Goal: Task Accomplishment & Management: Manage account settings

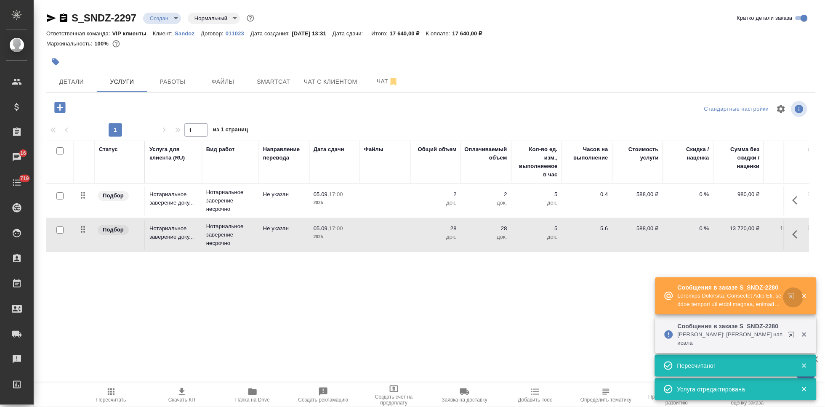
click at [793, 303] on icon "button" at bounding box center [794, 298] width 10 height 10
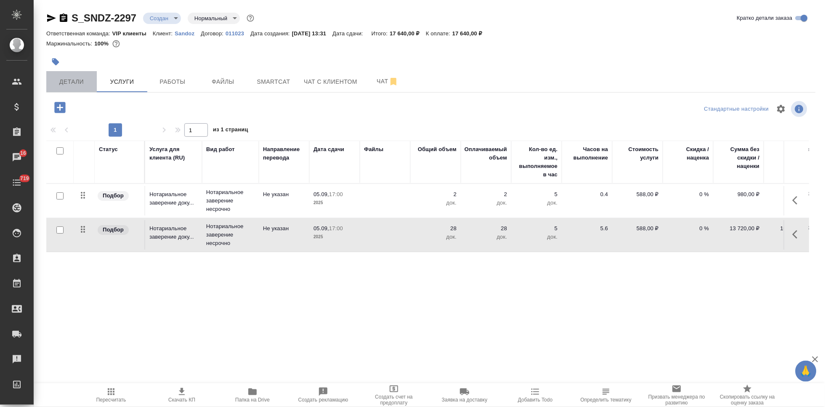
click at [75, 79] on span "Детали" at bounding box center [71, 82] width 40 height 11
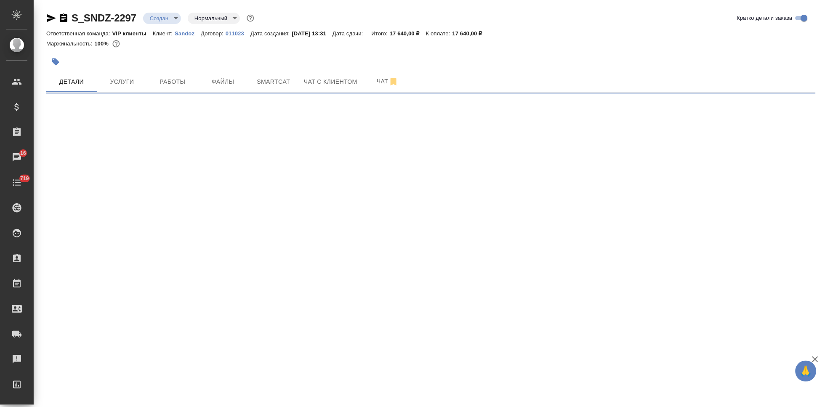
select select "RU"
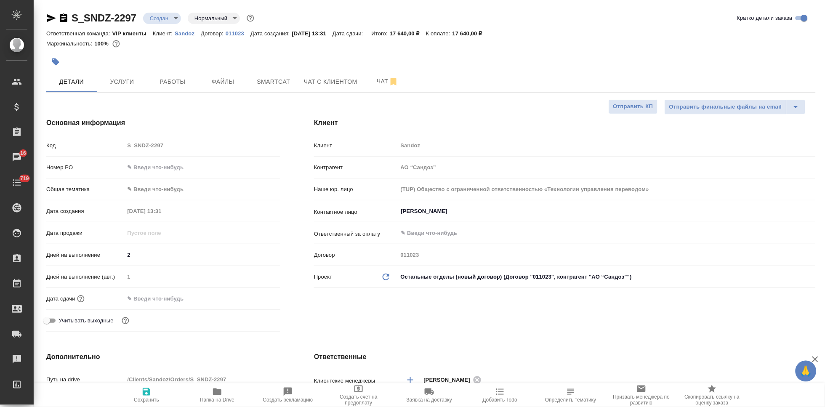
type textarea "x"
click at [119, 142] on div "Код S_SNDZ-2297" at bounding box center [163, 145] width 234 height 15
click at [183, 125] on h4 "Основная информация" at bounding box center [163, 123] width 234 height 10
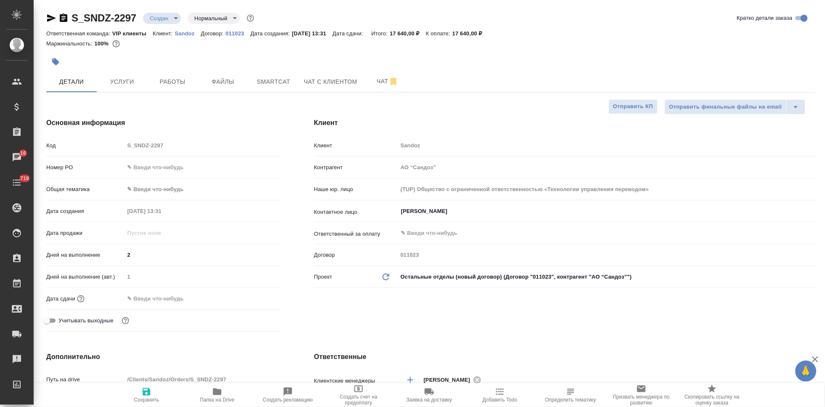
click at [121, 146] on div "Код S_SNDZ-2297" at bounding box center [163, 145] width 234 height 15
click at [430, 402] on span "Заявка на доставку" at bounding box center [429, 400] width 45 height 6
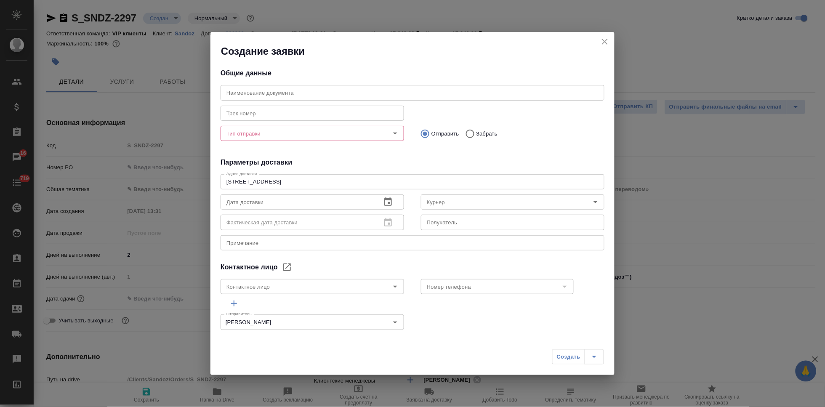
type input "Ковалец Ирина"
click at [304, 96] on input "text" at bounding box center [413, 92] width 384 height 15
paste input "S_SNDZ-2297"
type input "S_SNDZ-2297"
click at [468, 133] on input "Забрать" at bounding box center [468, 134] width 15 height 18
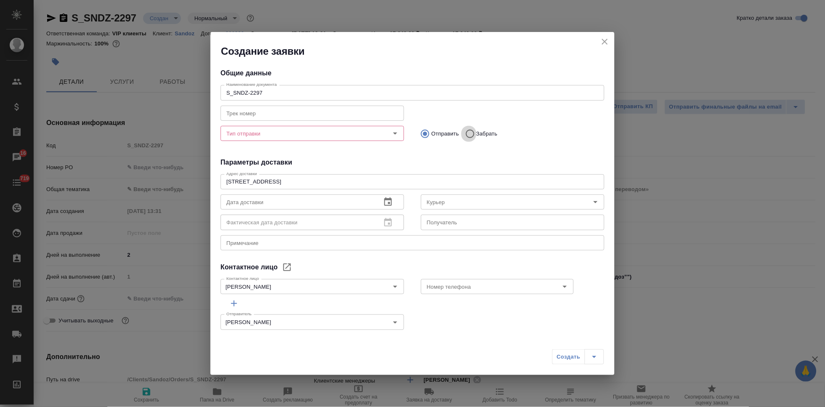
radio input "true"
click at [369, 244] on textarea at bounding box center [412, 243] width 372 height 6
type textarea "p"
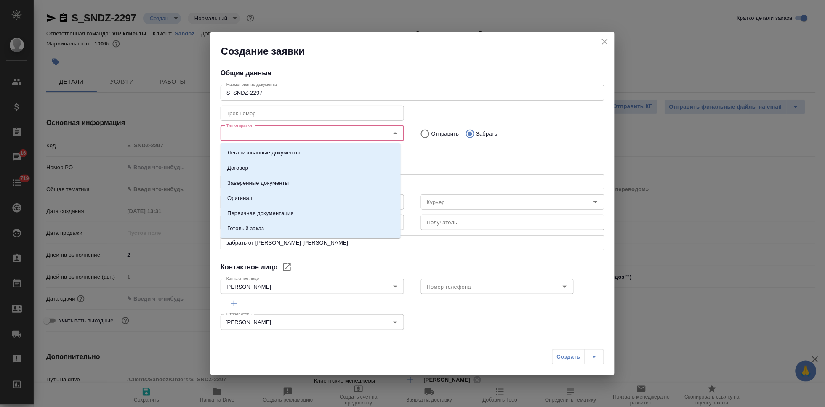
click at [286, 138] on input "Тип отправки" at bounding box center [298, 133] width 150 height 10
click at [253, 197] on li "Оригинал" at bounding box center [311, 198] width 180 height 15
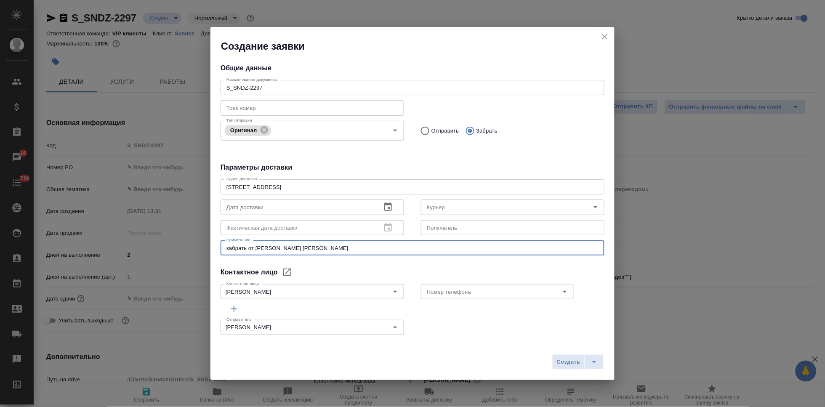
click at [295, 249] on textarea "забрать от сертифай и" at bounding box center [412, 248] width 372 height 6
type textarea "забрать от сертифай и отвезти на бутырскую"
click at [383, 205] on icon "button" at bounding box center [388, 207] width 10 height 10
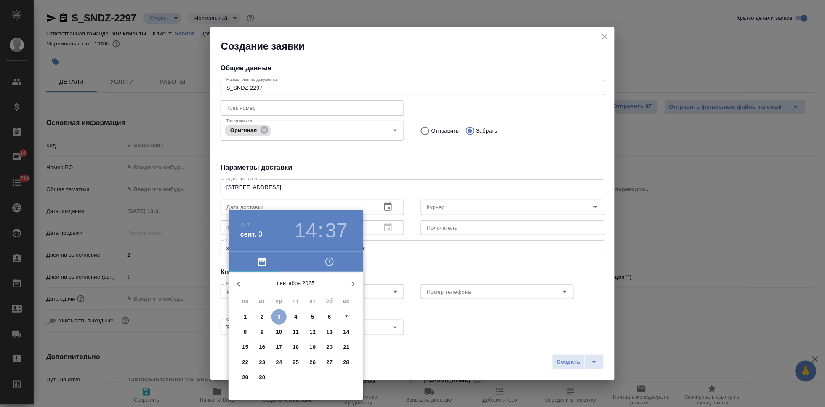
click at [275, 317] on span "3" at bounding box center [279, 317] width 15 height 8
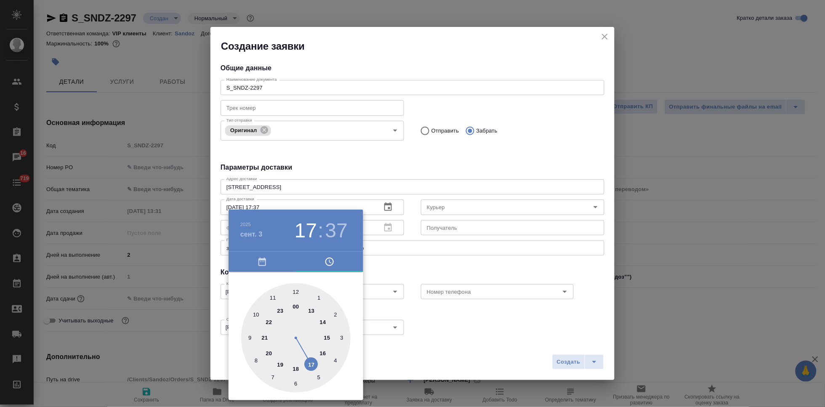
drag, startPoint x: 321, startPoint y: 337, endPoint x: 309, endPoint y: 363, distance: 28.8
click at [309, 363] on div at bounding box center [295, 337] width 109 height 109
type input "03.09.2025 17:00"
drag, startPoint x: 292, startPoint y: 338, endPoint x: 295, endPoint y: 290, distance: 48.1
click at [295, 290] on div at bounding box center [295, 337] width 109 height 109
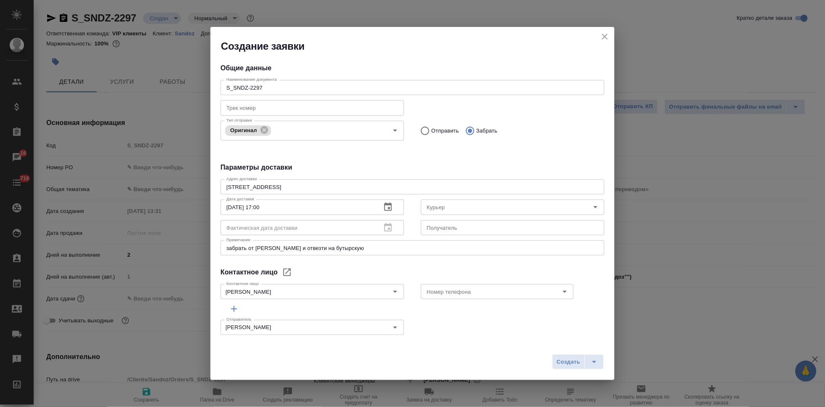
click at [314, 183] on div "Ленинградский проспект, 70 x Адрес доставки" at bounding box center [413, 186] width 384 height 15
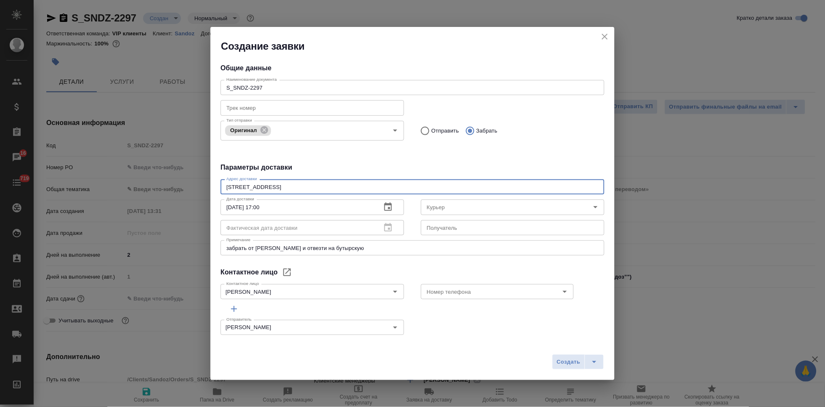
click at [348, 192] on div "Ленинградский проспект, 70 x Адрес доставки" at bounding box center [413, 186] width 384 height 15
click at [402, 187] on textarea "Ленинградский проспект, 70" at bounding box center [412, 187] width 372 height 6
type textarea "Ленинградский проспект, 70 почтовая комната сандоз"
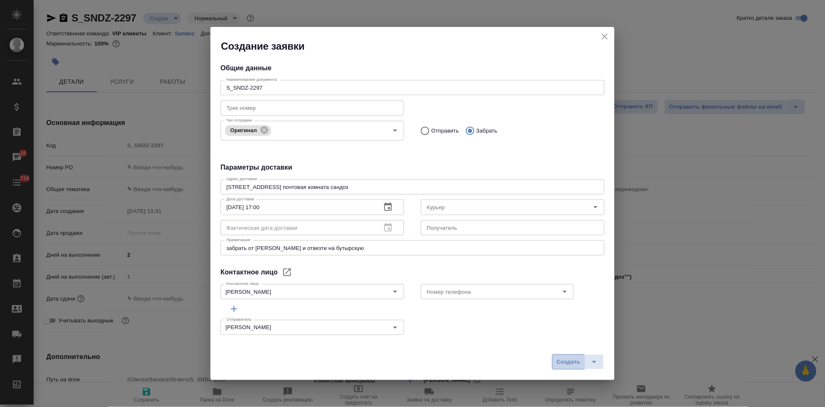
click at [566, 363] on span "Создать" at bounding box center [569, 362] width 24 height 10
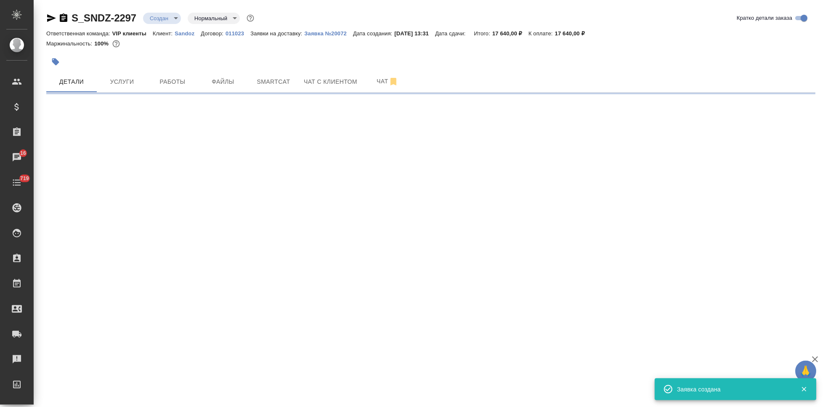
select select "RU"
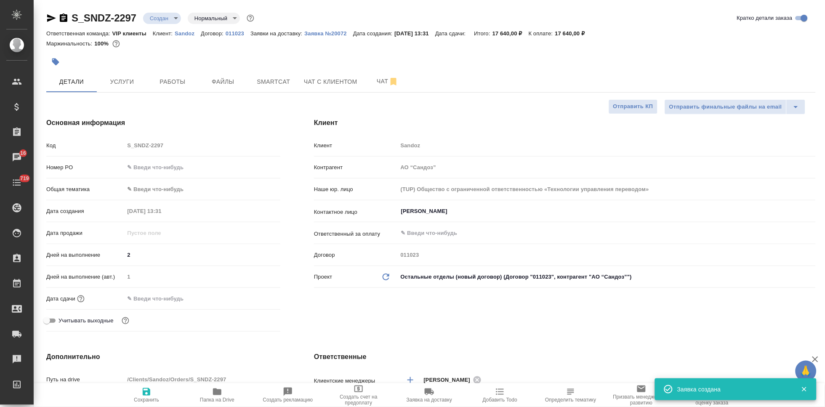
type textarea "x"
click at [122, 147] on div "Код S_SNDZ-2297" at bounding box center [163, 145] width 234 height 15
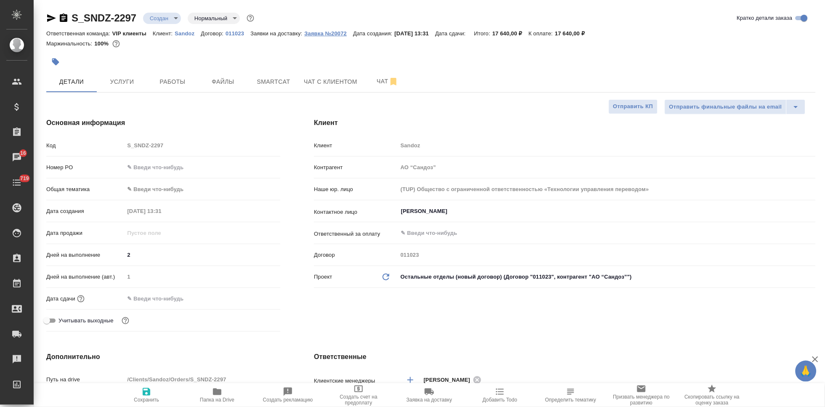
click at [333, 34] on p "Заявка №20072" at bounding box center [328, 33] width 49 height 6
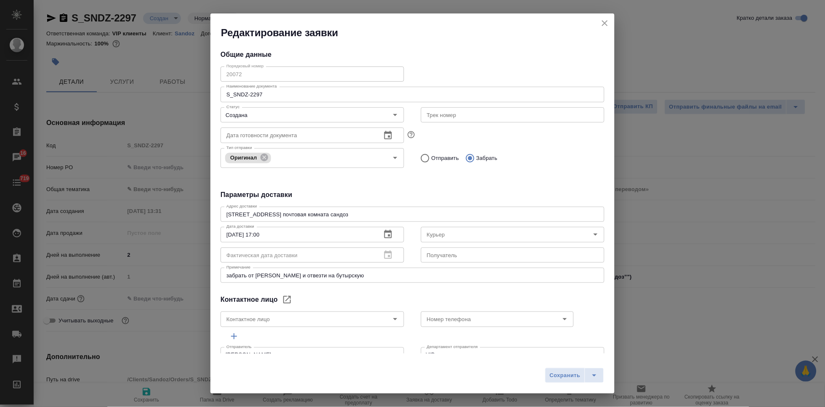
type input "Ковалец Ирина"
click at [191, 79] on div "Редактирование заявки Общие данные Порядковый номер 20072 Порядковый номер Наим…" at bounding box center [412, 203] width 825 height 407
click at [608, 24] on icon "close" at bounding box center [605, 23] width 10 height 10
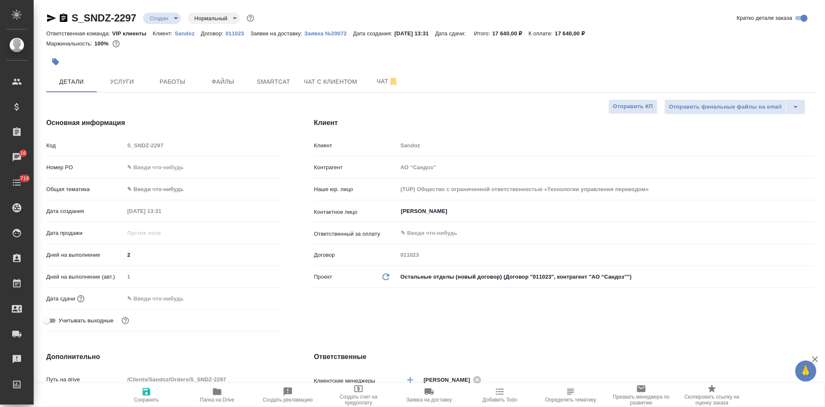
click at [175, 19] on body "🙏 .cls-1 fill:#fff; AWATERA Kabargina Anna Клиенты Спецификации Заказы 16 Чаты …" at bounding box center [412, 203] width 825 height 407
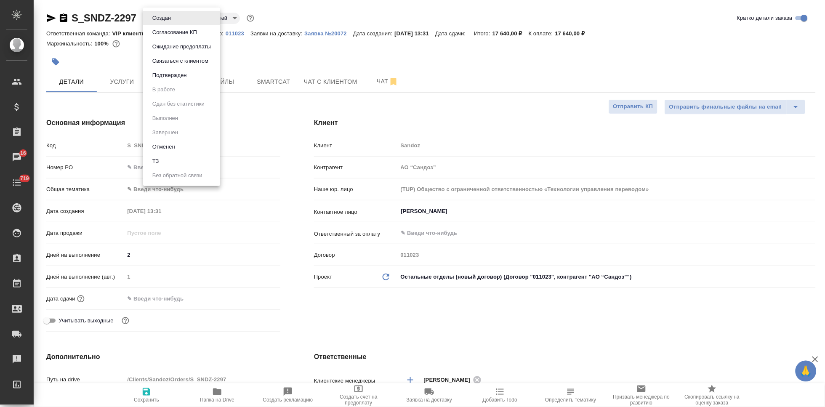
click at [441, 107] on div at bounding box center [412, 203] width 825 height 407
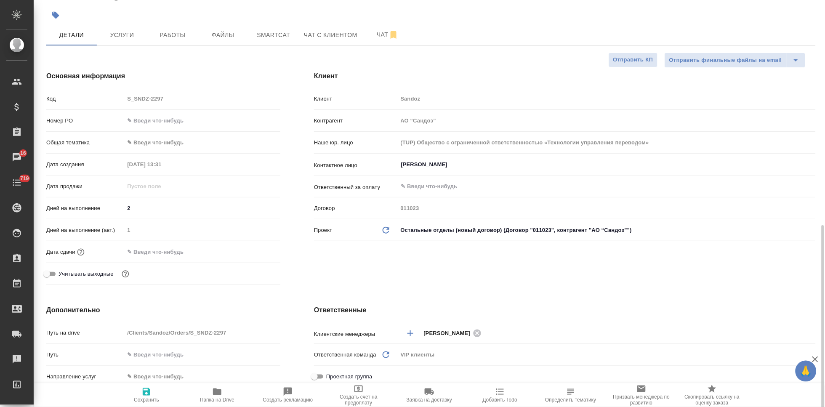
scroll to position [234, 0]
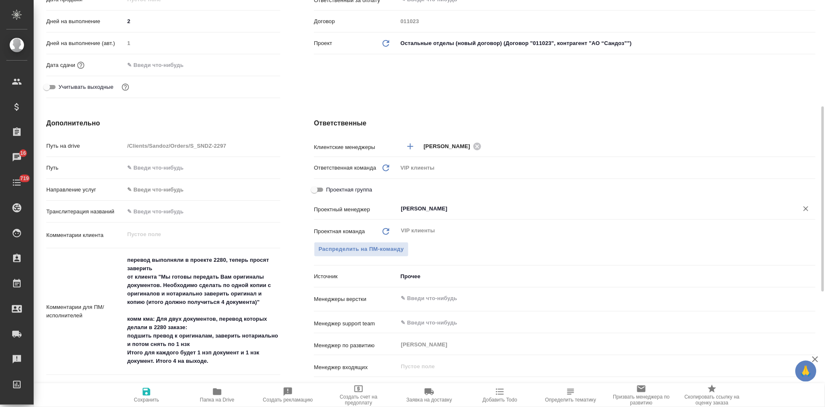
click at [465, 208] on input "Горшкова Валентина" at bounding box center [592, 209] width 385 height 10
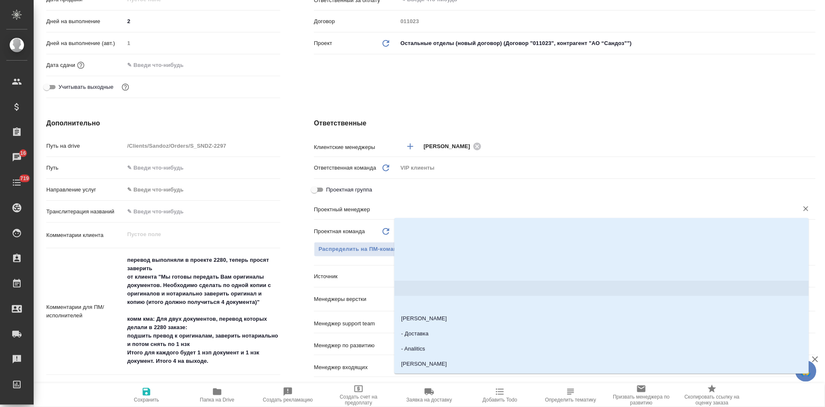
type textarea "x"
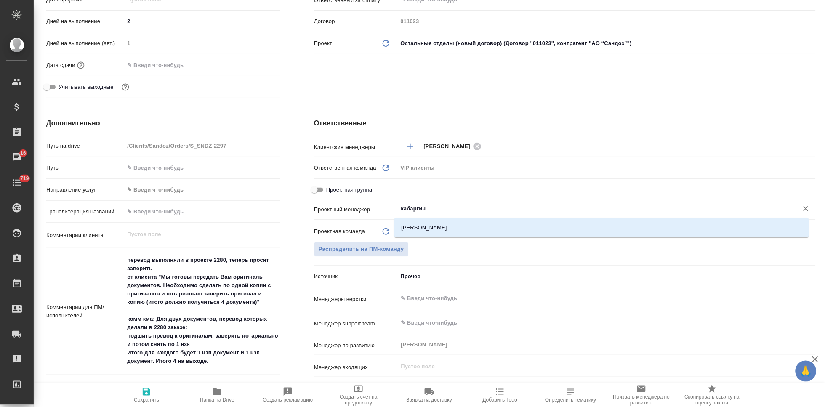
type input "кабаргина"
click at [452, 229] on li "[PERSON_NAME]" at bounding box center [601, 227] width 415 height 15
type textarea "x"
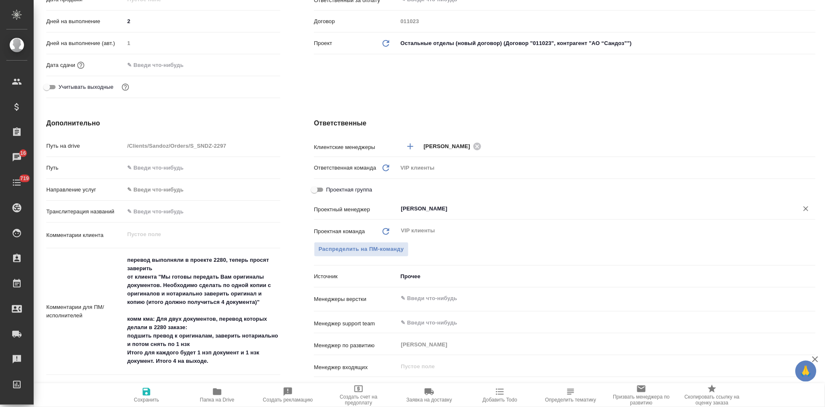
type input "[PERSON_NAME]"
click at [165, 391] on span "Сохранить" at bounding box center [146, 395] width 61 height 16
type textarea "x"
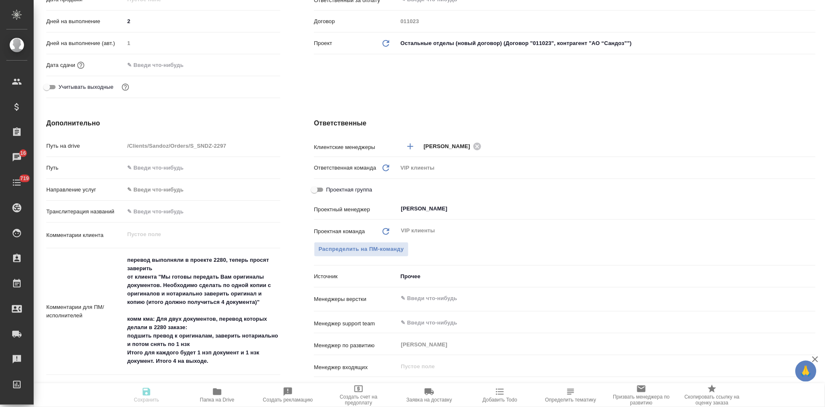
type textarea "x"
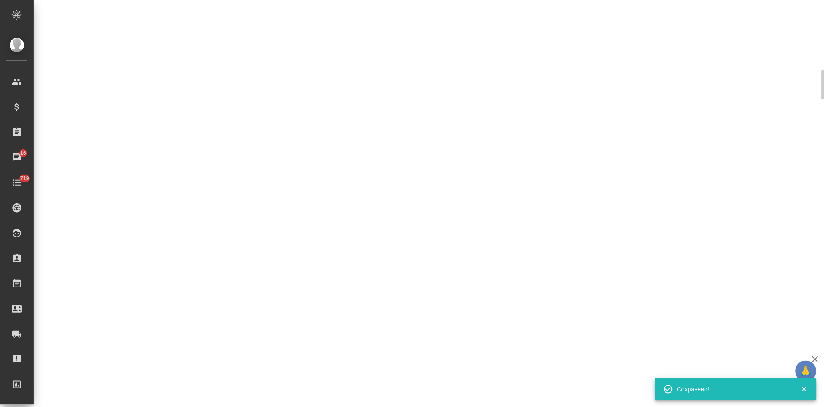
select select "RU"
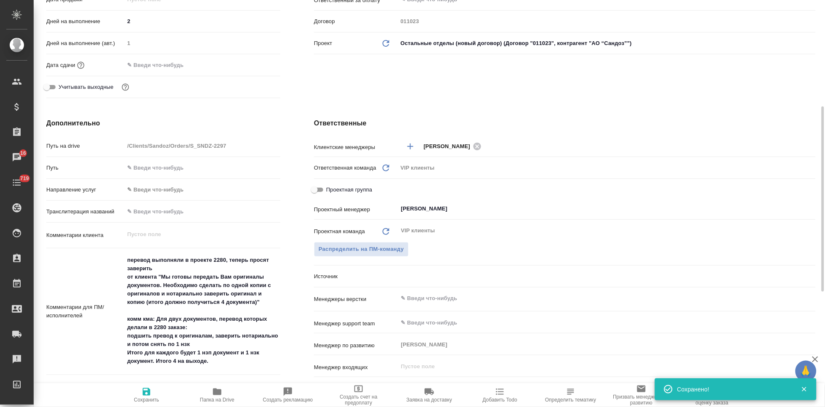
type textarea "x"
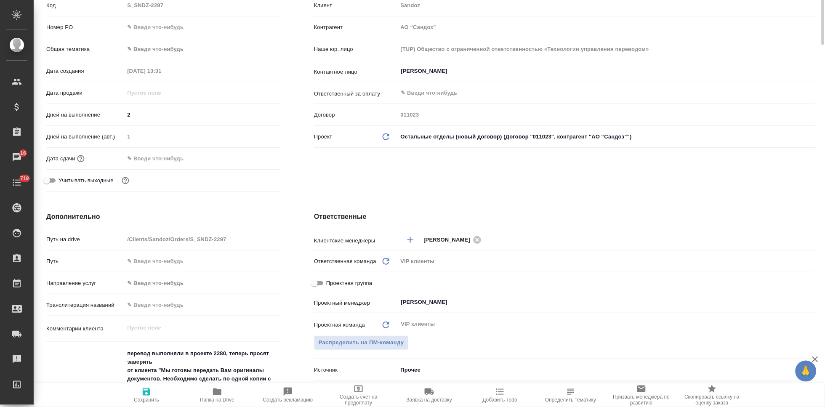
scroll to position [0, 0]
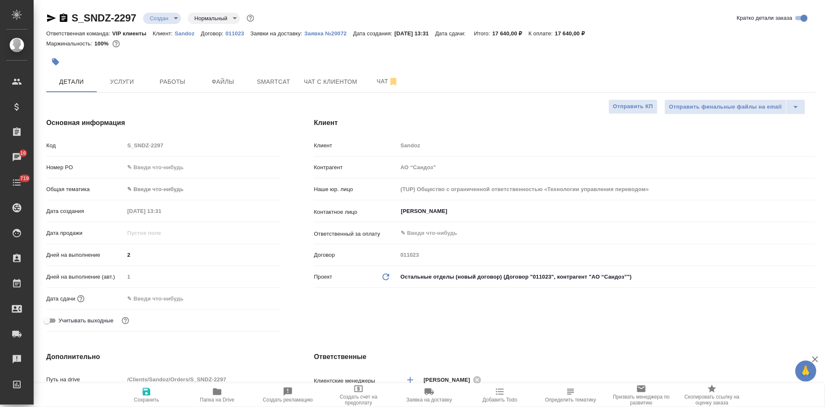
type textarea "x"
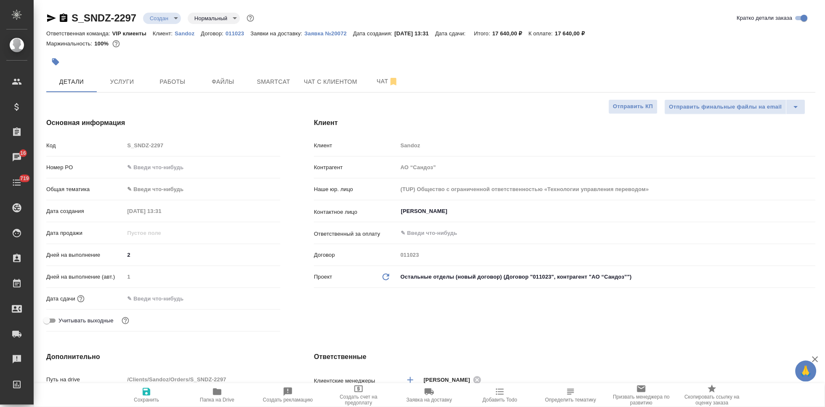
type textarea "x"
click at [325, 32] on p "Заявка №20072" at bounding box center [328, 33] width 49 height 6
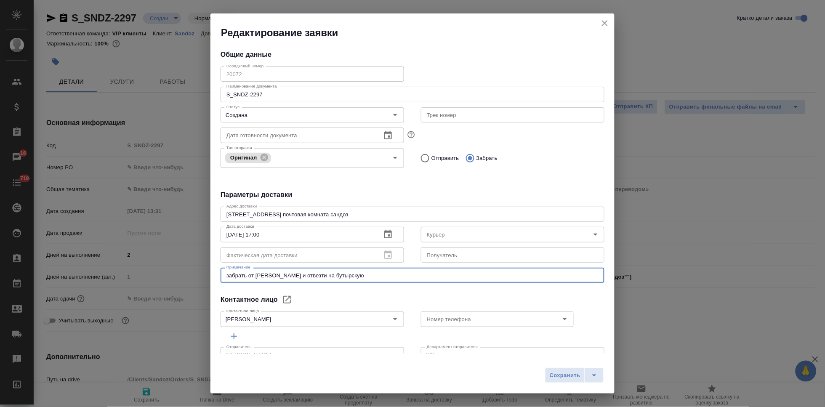
click at [281, 277] on textarea "забрать от сертифай и отвезти на бутырскую" at bounding box center [412, 275] width 372 height 6
type textarea "забрать от клиента и отвезти на бутырскую"
click at [597, 376] on icon "split button" at bounding box center [594, 375] width 10 height 10
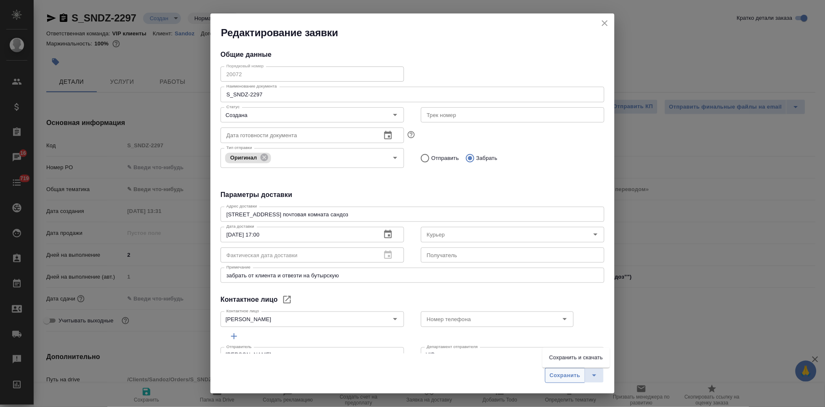
click at [555, 376] on span "Сохранить" at bounding box center [565, 376] width 31 height 10
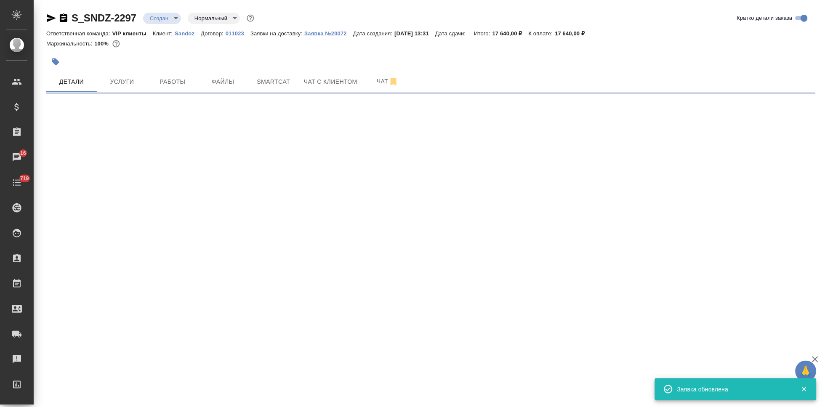
select select "RU"
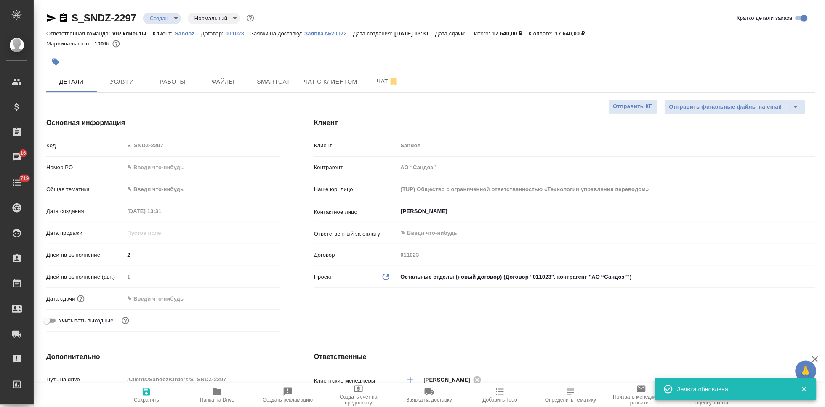
type textarea "x"
click at [325, 32] on p "Заявка №20072" at bounding box center [328, 33] width 49 height 6
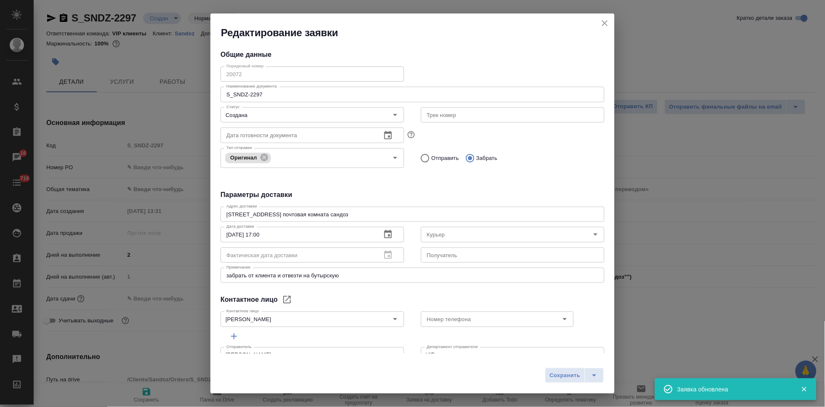
click at [604, 22] on icon "close" at bounding box center [605, 23] width 6 height 6
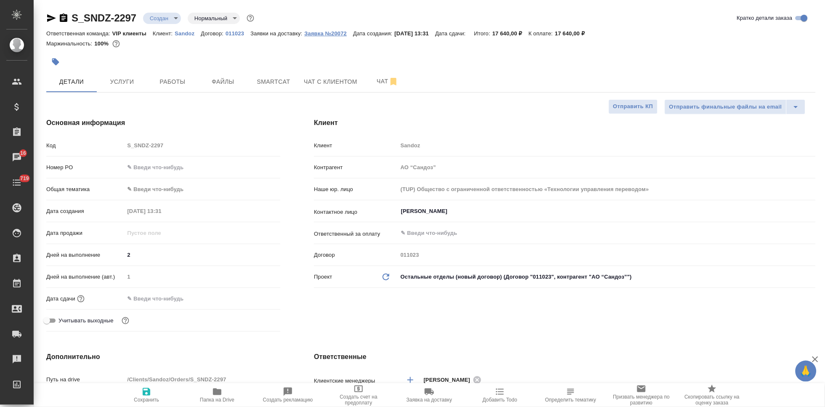
click at [315, 33] on p "Заявка №20072" at bounding box center [328, 33] width 49 height 6
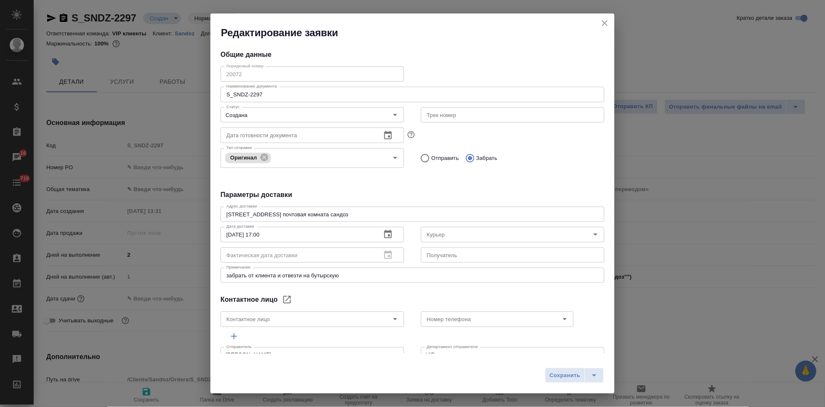
type input "Ковалец Ирина"
click at [608, 27] on icon "close" at bounding box center [605, 23] width 10 height 10
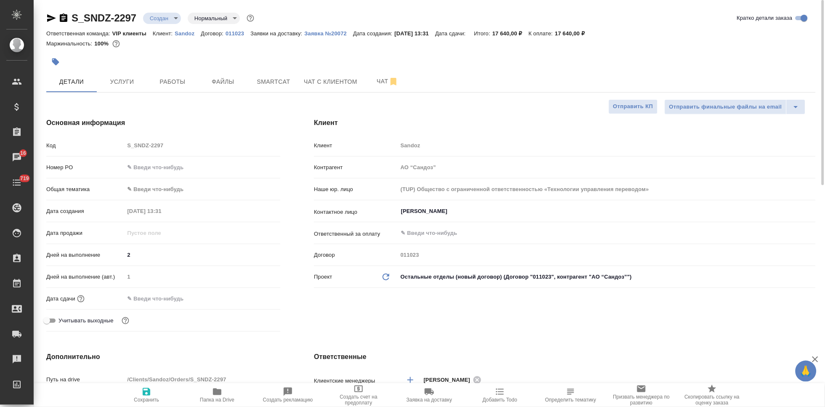
click at [175, 15] on body "🙏 .cls-1 fill:#fff; AWATERA Kabargina Anna Клиенты Спецификации Заказы 16 Чаты …" at bounding box center [412, 203] width 825 height 407
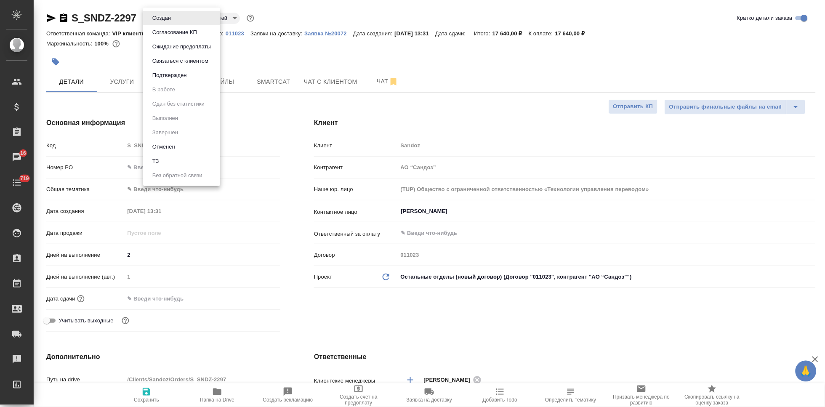
click at [180, 33] on button "Согласование КП" at bounding box center [175, 32] width 50 height 9
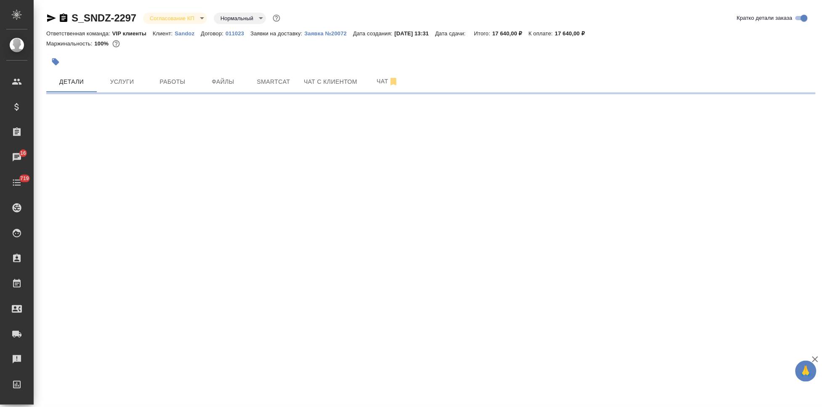
select select "RU"
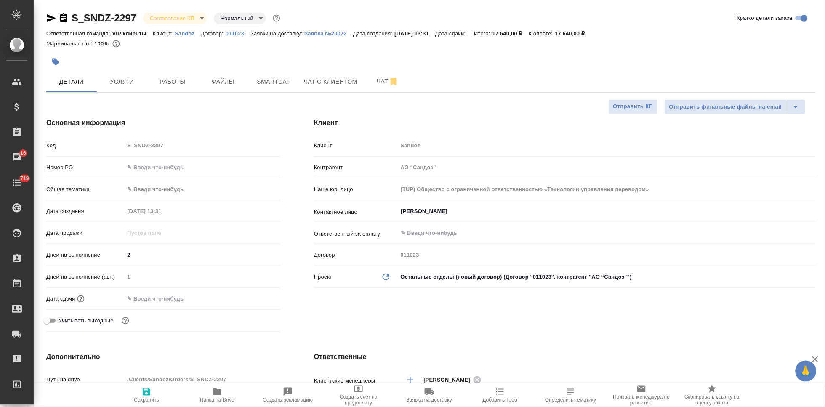
type textarea "x"
click at [197, 23] on body "🙏 .cls-1 fill:#fff; AWATERA Kabargina Anna Клиенты Спецификации Заказы 16 Чаты …" at bounding box center [412, 203] width 825 height 407
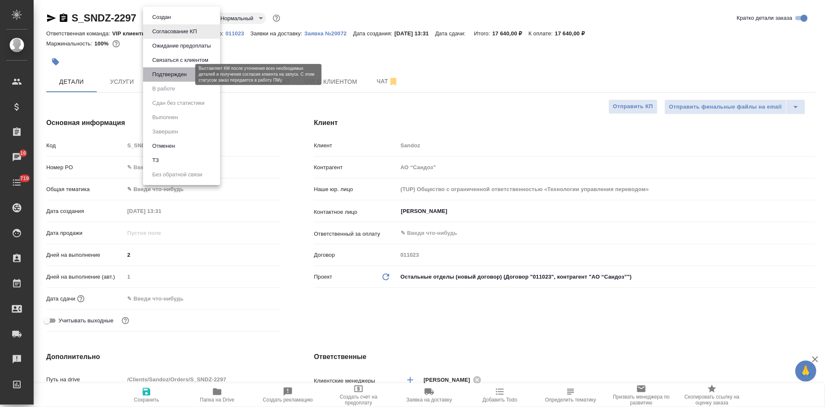
click at [181, 75] on button "Подтвержден" at bounding box center [170, 74] width 40 height 9
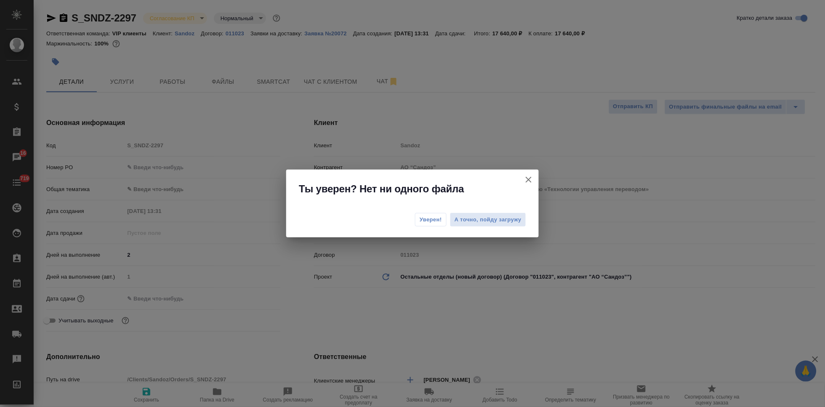
click at [444, 218] on button "Уверен!" at bounding box center [431, 219] width 32 height 13
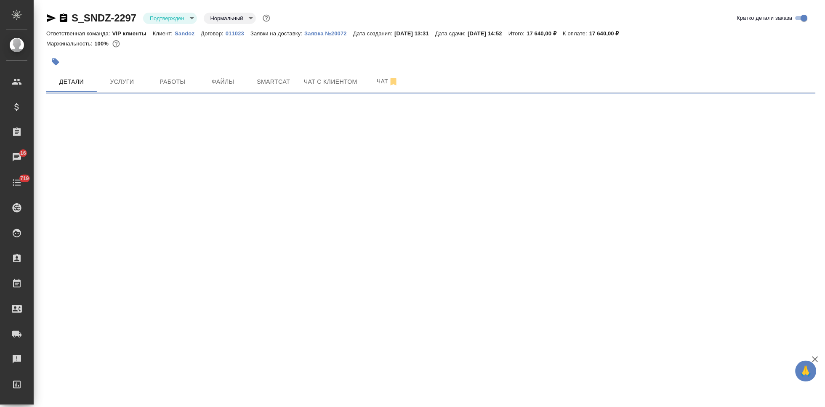
select select "RU"
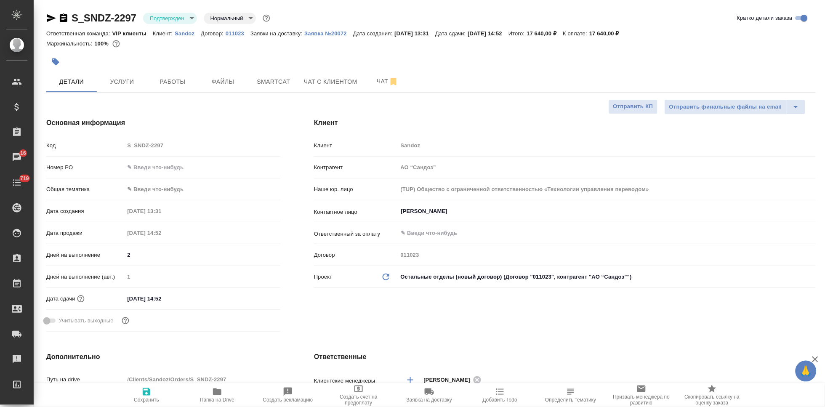
type textarea "x"
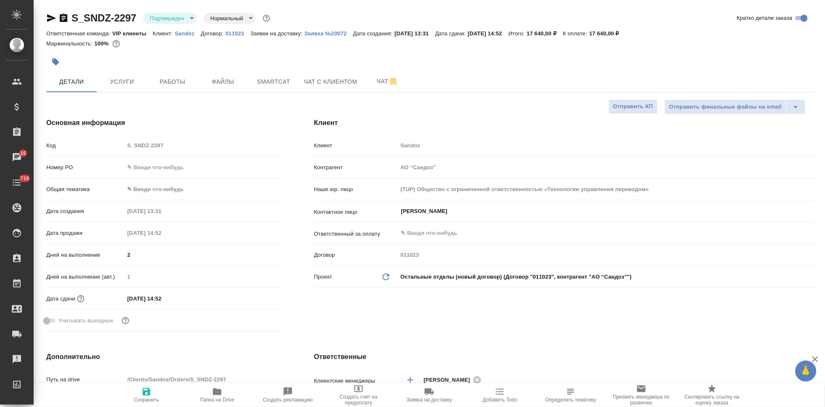
type textarea "x"
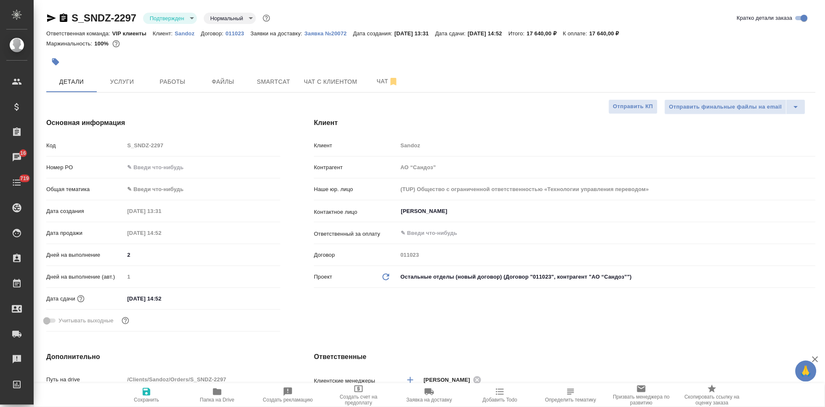
type textarea "x"
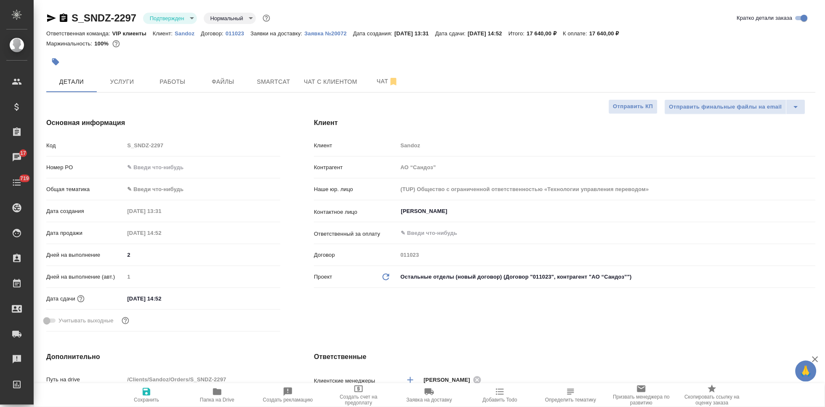
type textarea "x"
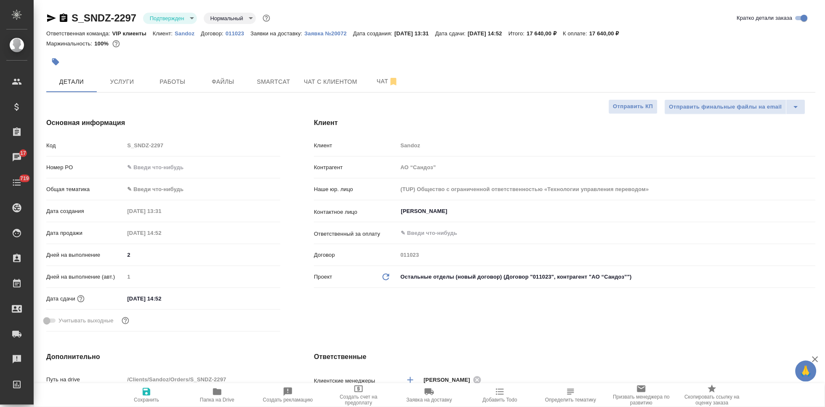
type textarea "x"
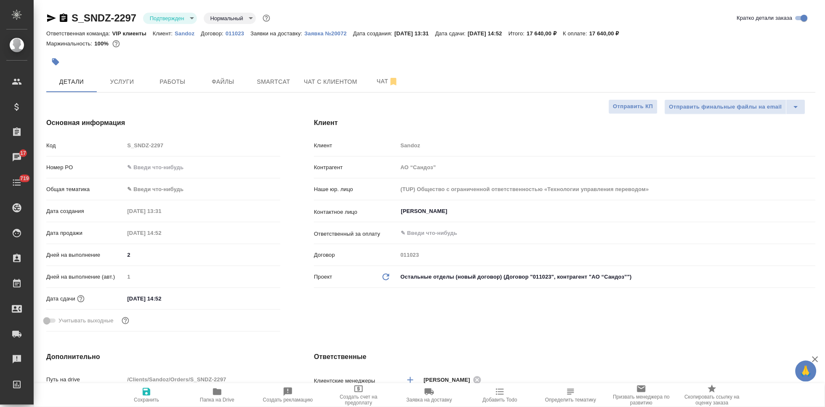
type textarea "x"
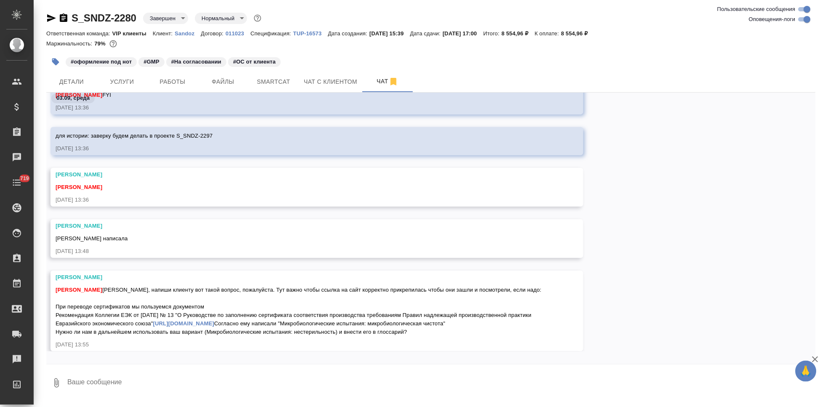
scroll to position [16216, 0]
drag, startPoint x: 412, startPoint y: 333, endPoint x: 53, endPoint y: 290, distance: 360.8
click at [53, 290] on div "Горшкова Валентина Кабаргина Анна Аня, напиши клиенту вот такой вопрос, пожалуй…" at bounding box center [317, 311] width 533 height 81
copy span "При переводе сертификатов мы пользуемся документом Рекомендация Коллегии ЕЭК от…"
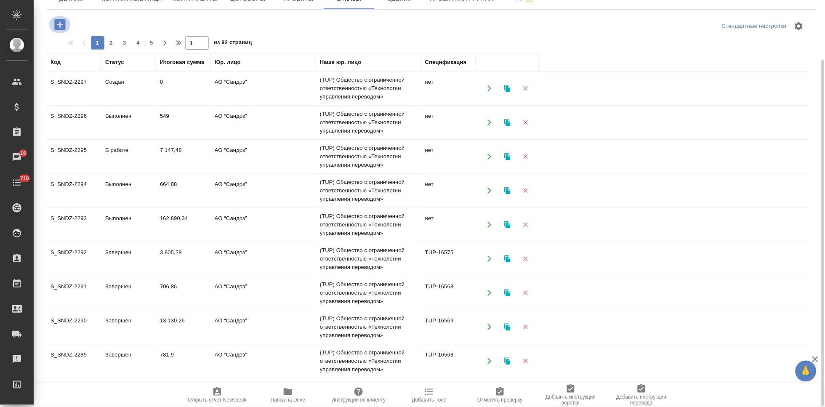
click at [60, 25] on icon "button" at bounding box center [60, 24] width 15 height 15
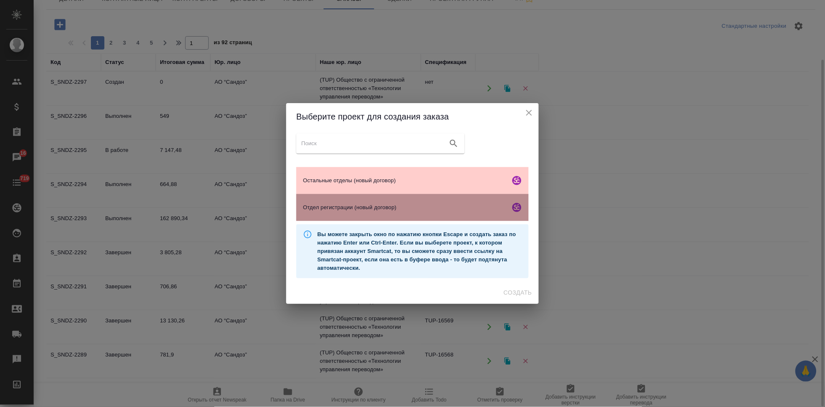
click at [345, 210] on span "Отдел регистрации (новый договор)" at bounding box center [405, 207] width 204 height 8
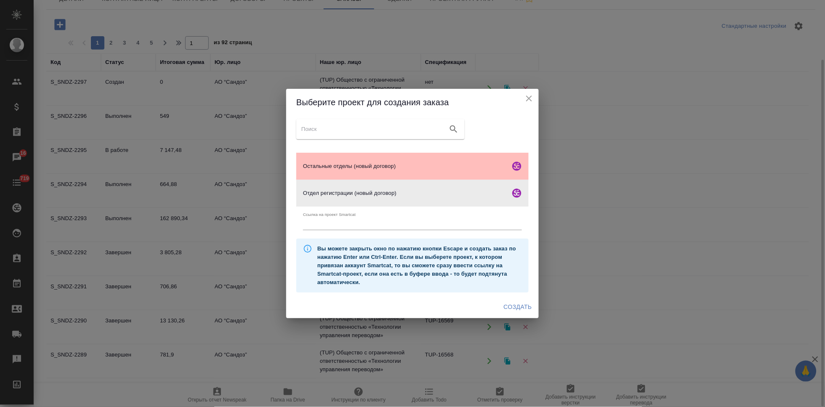
click at [360, 161] on div "Остальные отделы (новый договор)" at bounding box center [412, 166] width 232 height 27
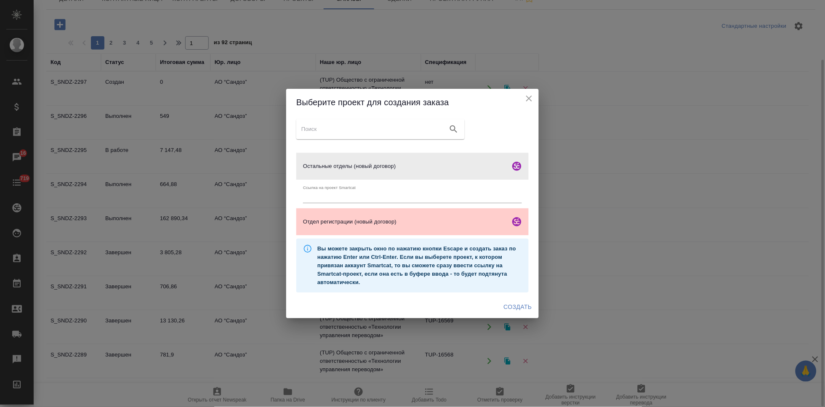
click at [516, 308] on span "Создать" at bounding box center [518, 307] width 28 height 11
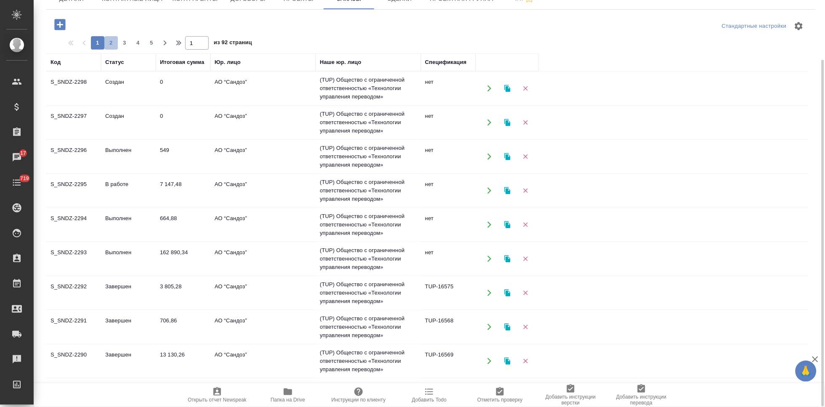
click at [114, 40] on span "2" at bounding box center [110, 43] width 13 height 8
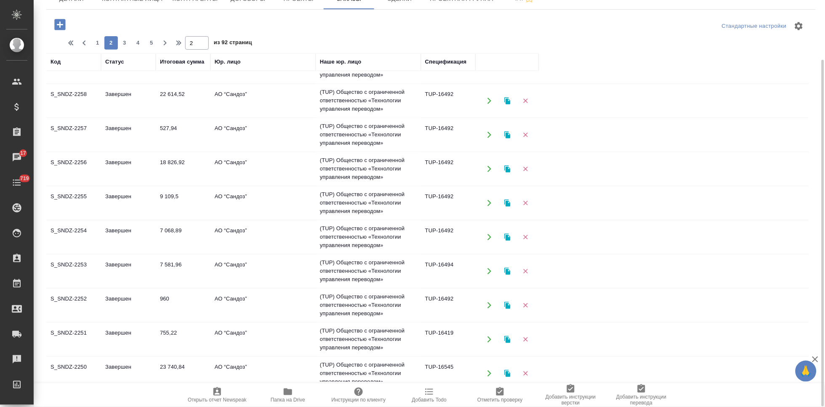
scroll to position [543, 0]
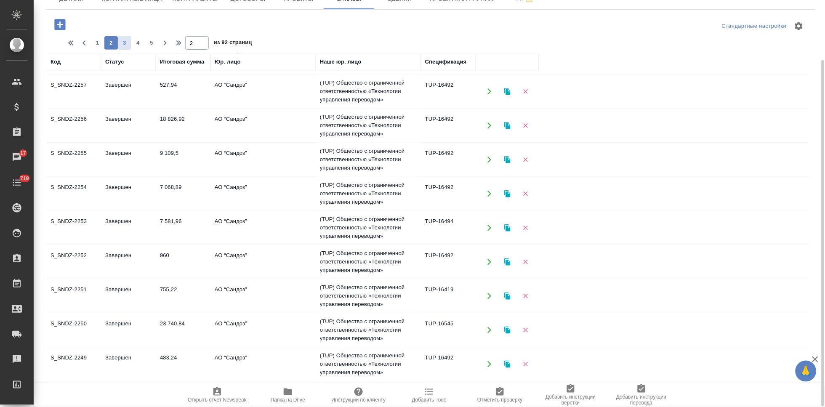
click at [125, 47] on span "3" at bounding box center [124, 43] width 13 height 8
click at [144, 36] on button "4" at bounding box center [137, 42] width 13 height 13
type input "4"
click at [123, 123] on td "Завершен" at bounding box center [128, 125] width 55 height 29
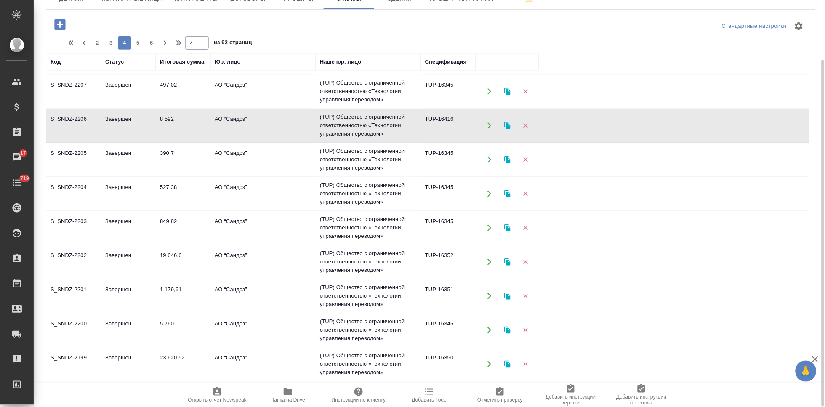
click at [123, 123] on td "Завершен" at bounding box center [128, 125] width 55 height 29
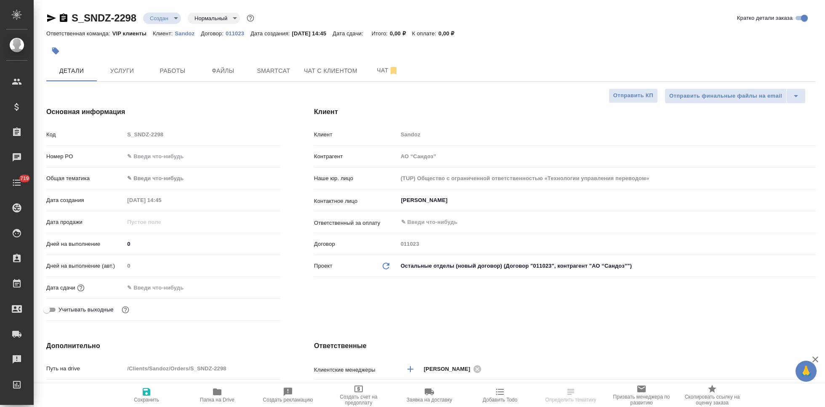
select select "RU"
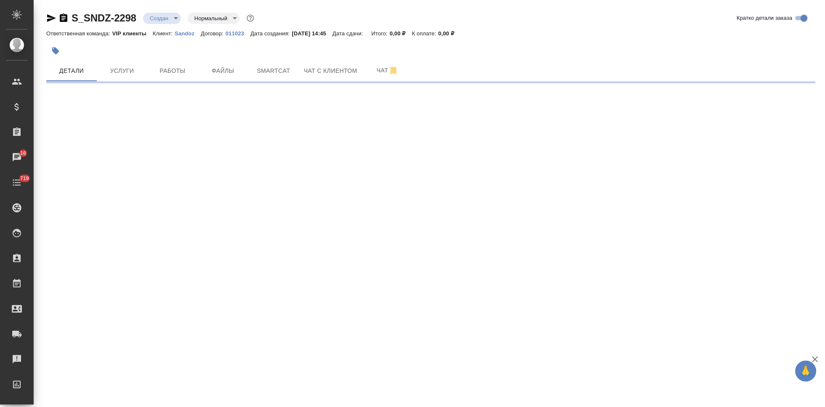
select select "RU"
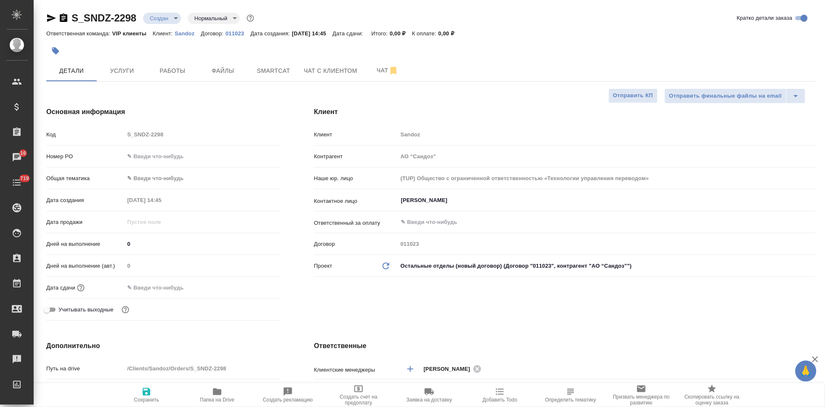
type textarea "x"
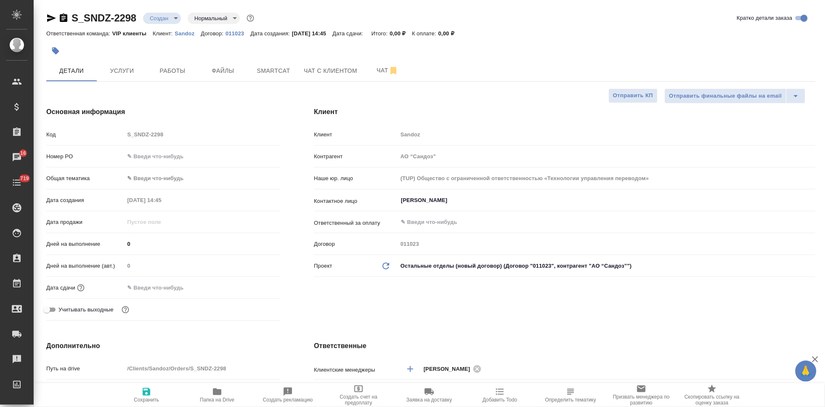
type textarea "x"
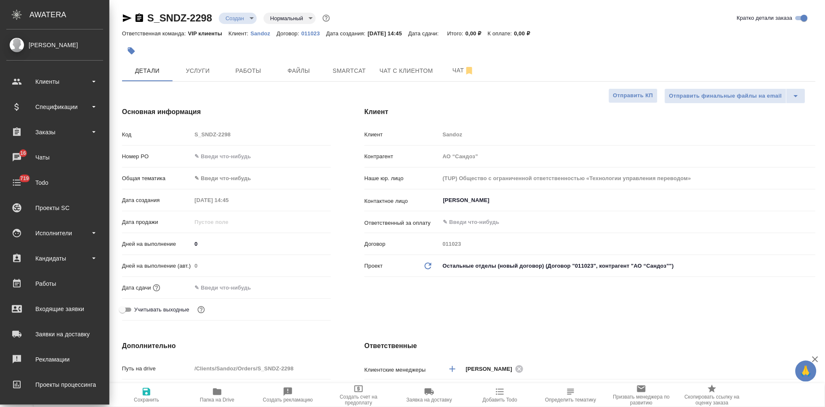
type textarea "x"
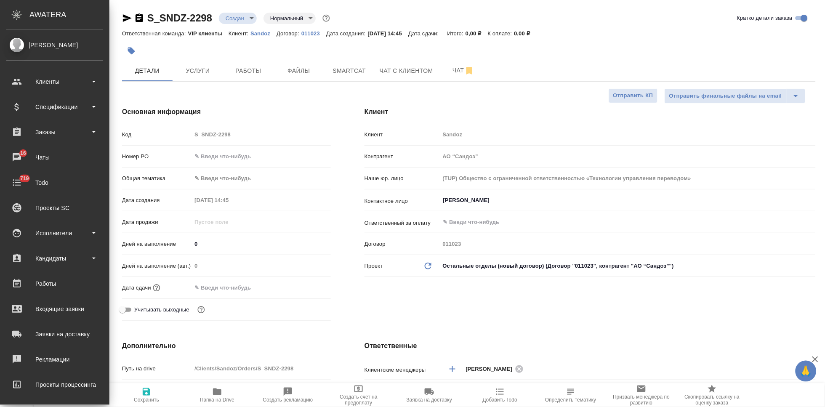
type textarea "x"
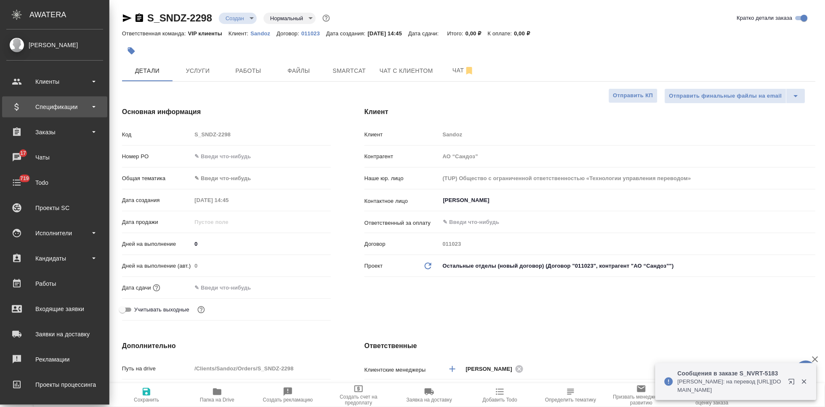
type textarea "x"
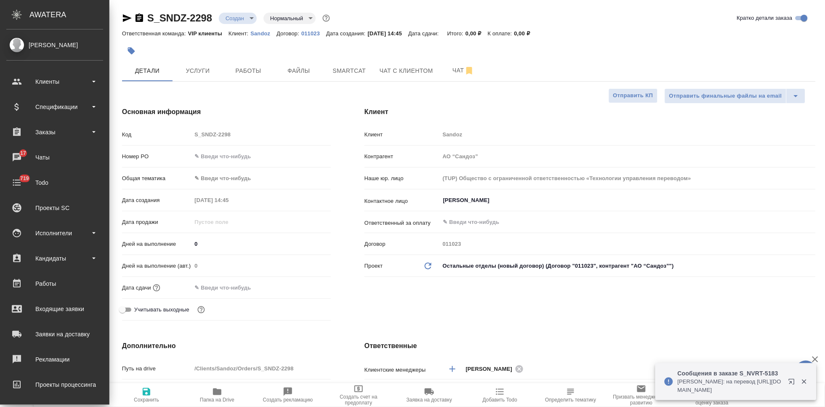
type textarea "x"
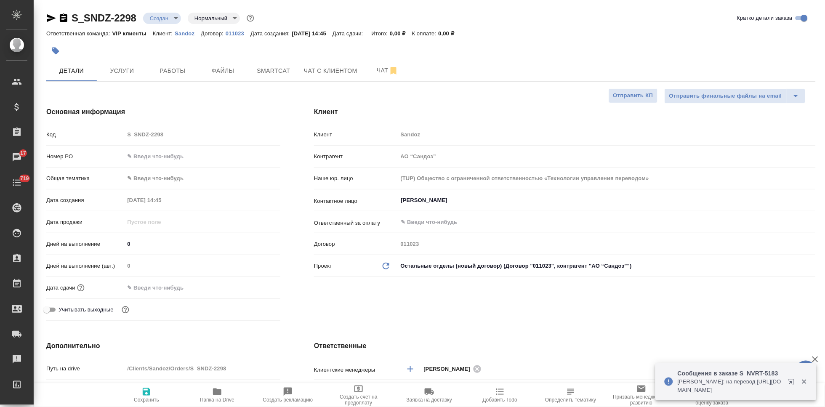
click at [431, 398] on span "Заявка на доставку" at bounding box center [429, 400] width 45 height 6
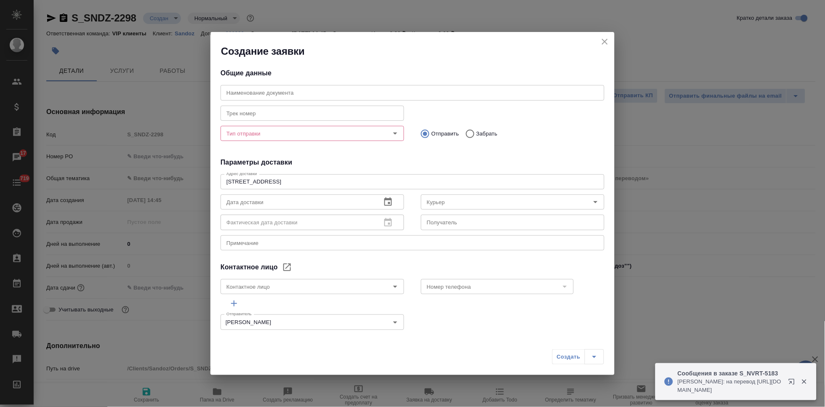
type input "Ковалец Ирина"
click at [334, 93] on input "text" at bounding box center [413, 92] width 384 height 15
paste input "S_SNDZ-2298"
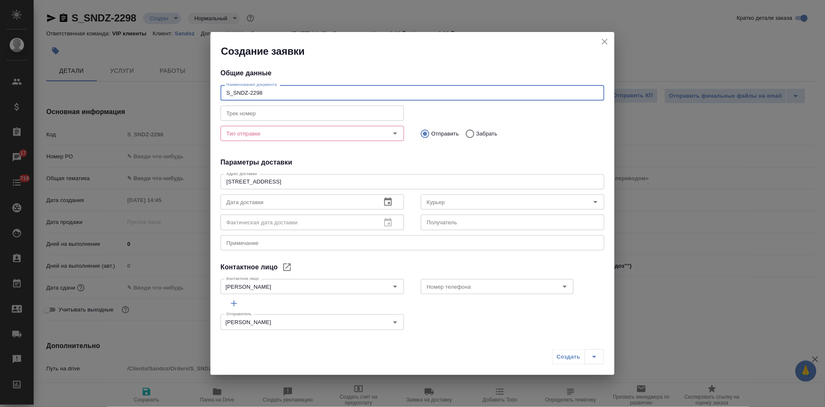
type input "S_SNDZ-2298"
click at [296, 240] on textarea at bounding box center [412, 243] width 372 height 6
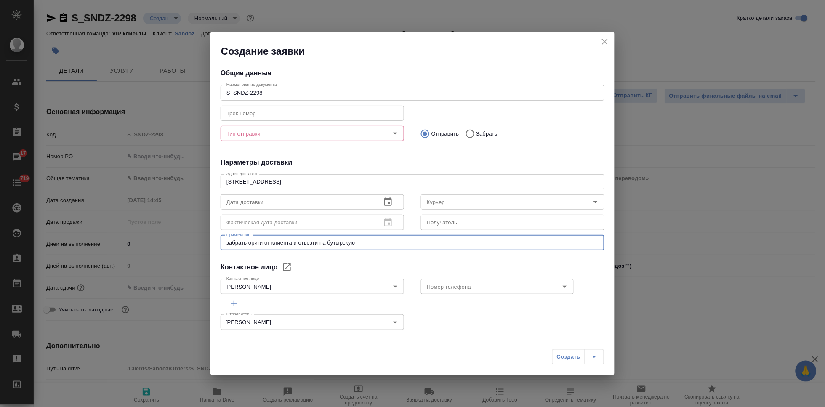
type textarea "забрать ориги от клиента и отвезти на бутырскую"
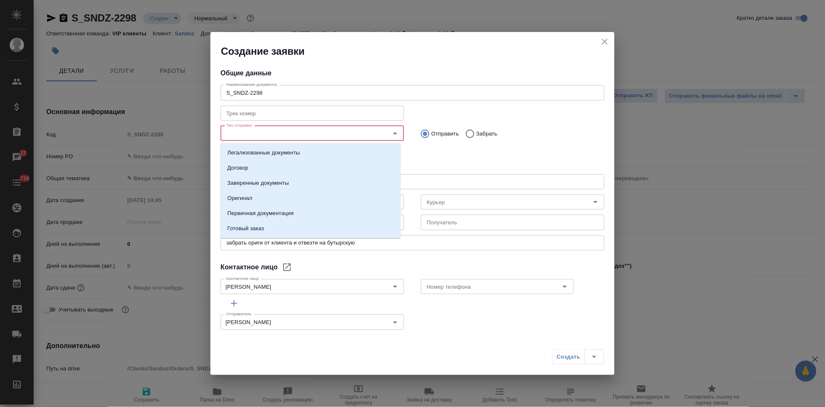
click at [261, 129] on input "Тип отправки" at bounding box center [298, 133] width 150 height 10
click at [261, 196] on li "Оригинал" at bounding box center [311, 198] width 180 height 15
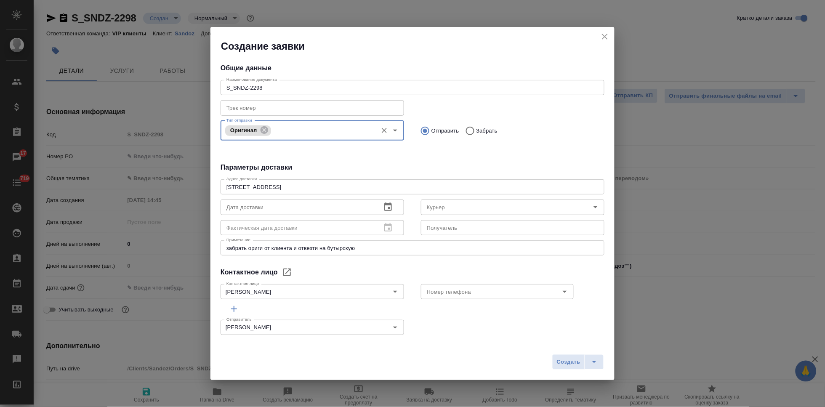
click at [466, 133] on input "Забрать" at bounding box center [468, 131] width 15 height 18
radio input "true"
click at [387, 208] on icon "button" at bounding box center [388, 207] width 10 height 10
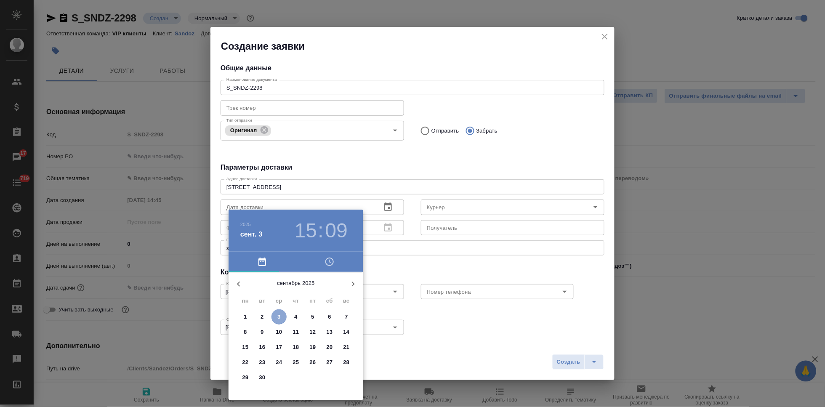
click at [279, 314] on p "3" at bounding box center [278, 317] width 3 height 8
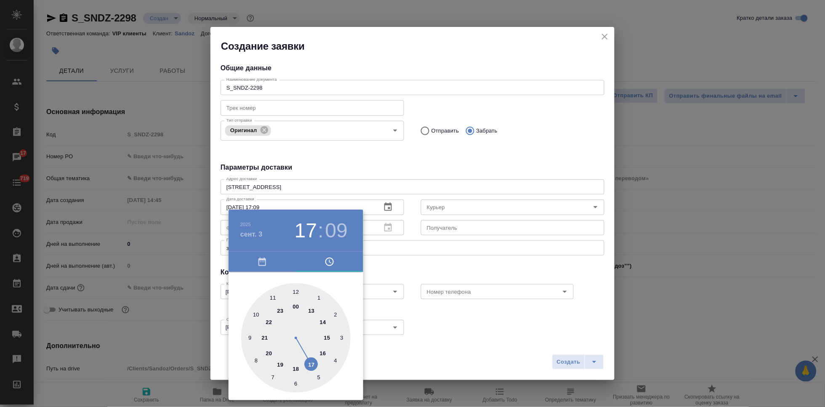
click at [310, 360] on div at bounding box center [295, 337] width 109 height 109
type input "03.09.2025 17:00"
drag, startPoint x: 304, startPoint y: 291, endPoint x: 297, endPoint y: 291, distance: 7.6
click at [297, 291] on div at bounding box center [295, 337] width 109 height 109
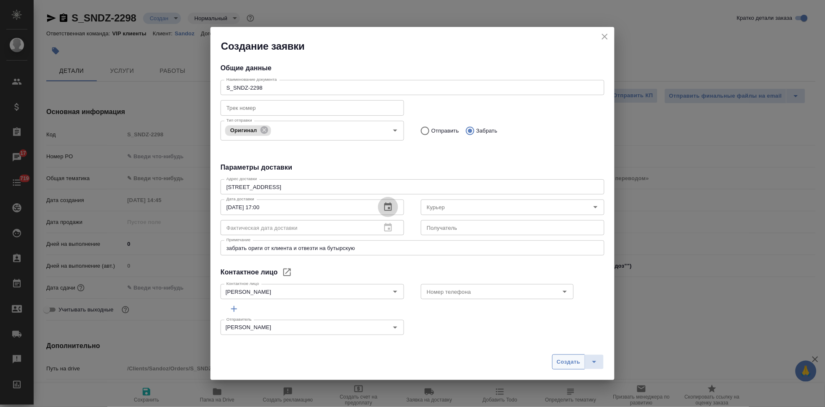
click at [567, 361] on span "Создать" at bounding box center [569, 362] width 24 height 10
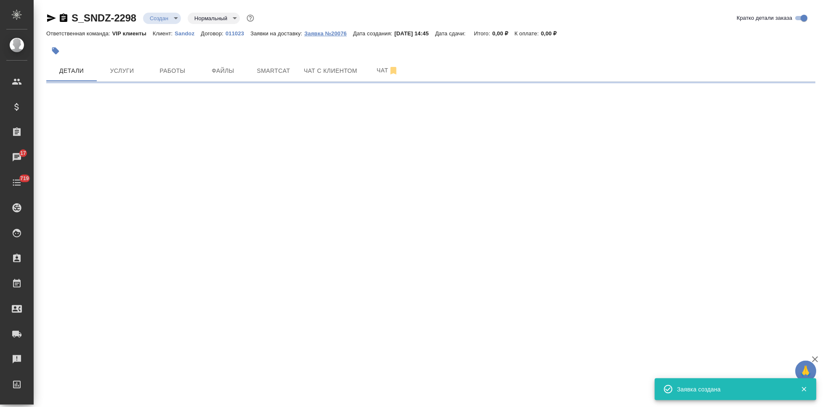
select select "RU"
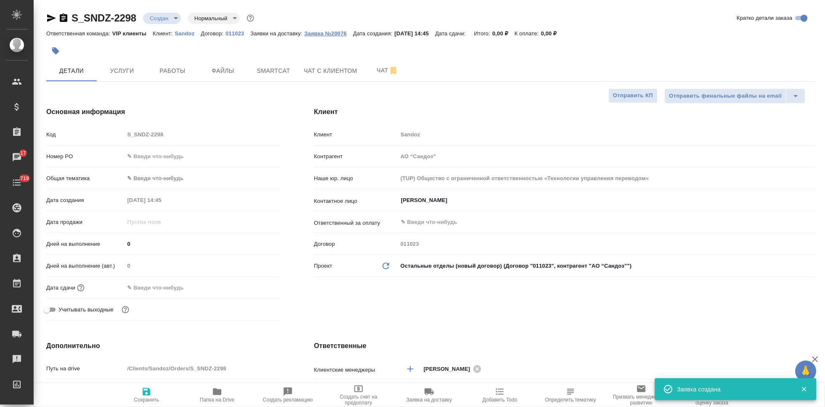
type textarea "x"
click at [333, 30] on p "Заявка №20076" at bounding box center [328, 33] width 49 height 6
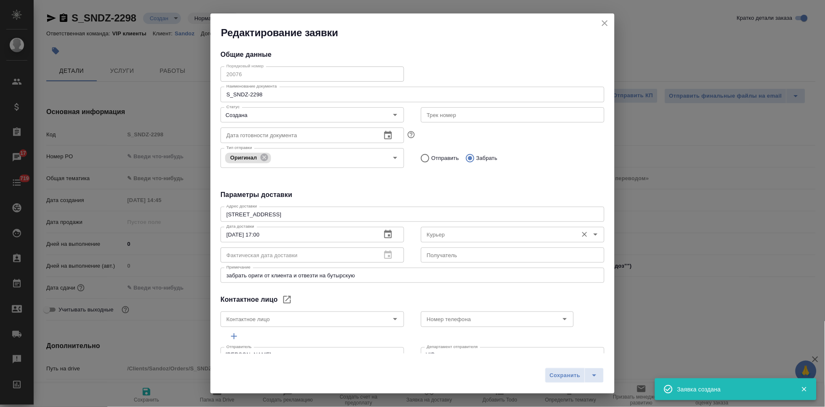
type input "Ковалец Ирина"
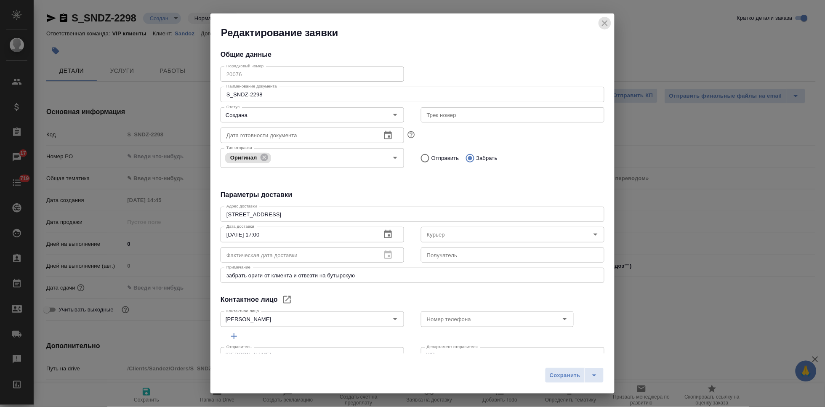
click at [605, 28] on button "close" at bounding box center [605, 23] width 13 height 13
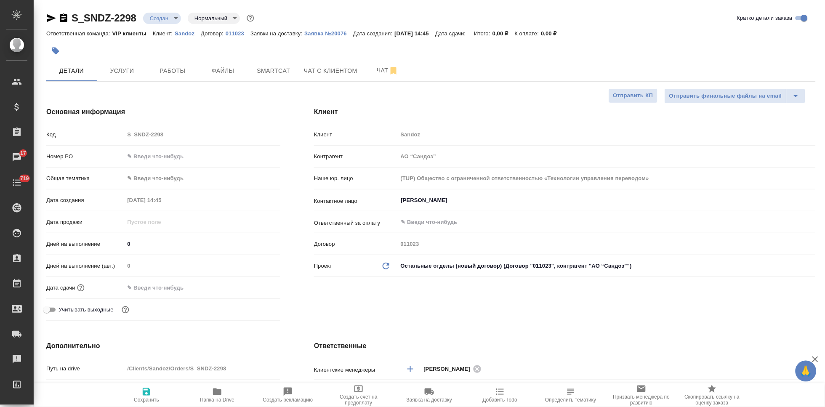
click at [333, 34] on p "Заявка №20076" at bounding box center [328, 33] width 49 height 6
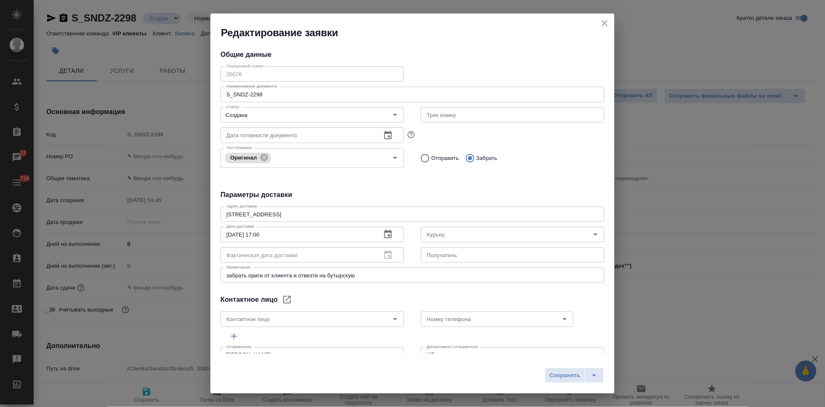
type input "Ковалец Ирина"
click at [214, 71] on div "Порядковый номер 20076 Порядковый номер" at bounding box center [312, 73] width 200 height 37
click at [605, 20] on icon "close" at bounding box center [605, 23] width 10 height 10
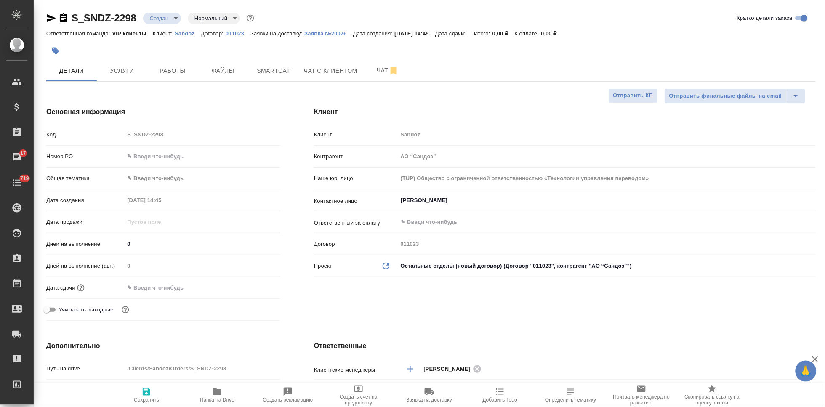
type textarea "x"
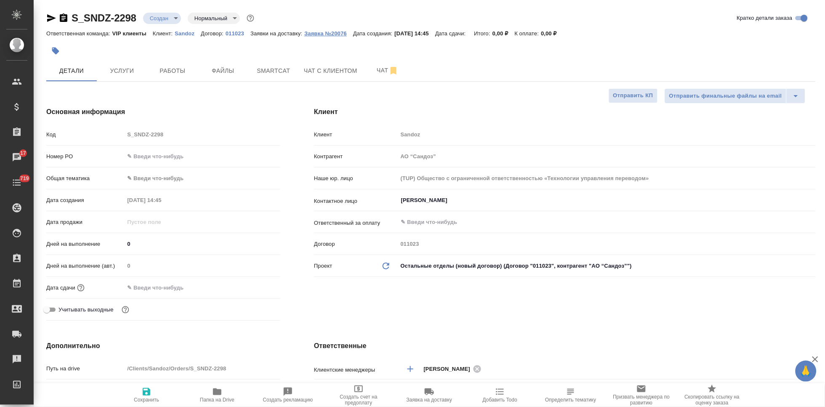
type textarea "x"
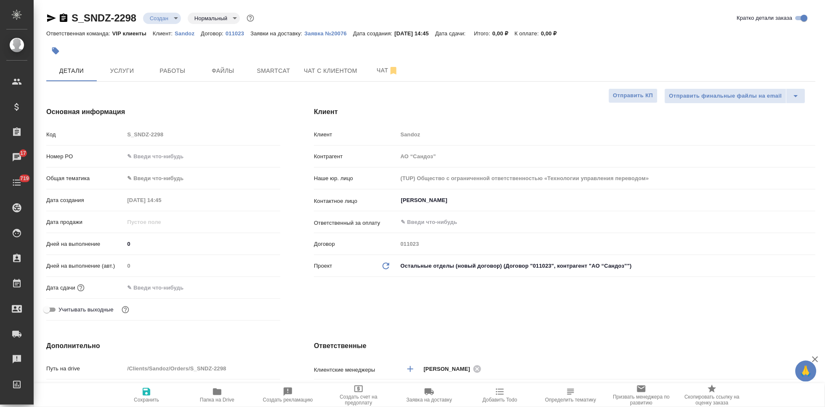
type textarea "x"
click at [121, 67] on span "Услуги" at bounding box center [122, 71] width 40 height 11
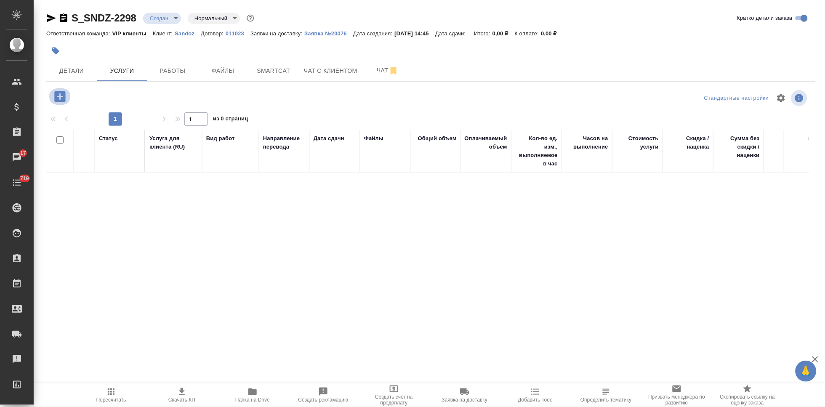
click at [56, 96] on icon "button" at bounding box center [59, 96] width 11 height 11
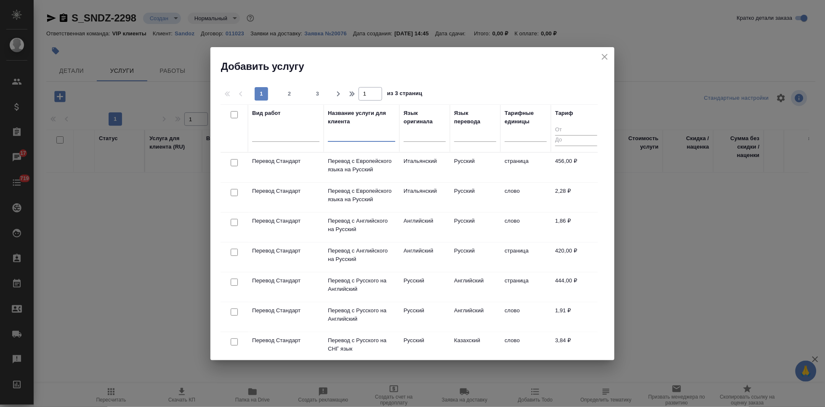
click at [345, 136] on input "text" at bounding box center [361, 136] width 67 height 11
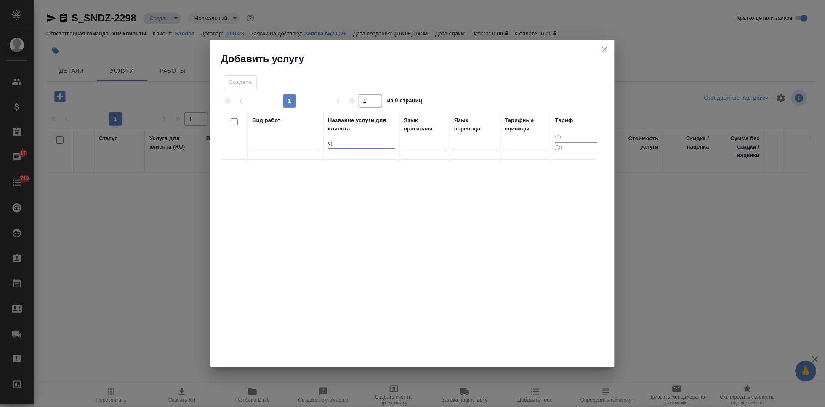
type input "y"
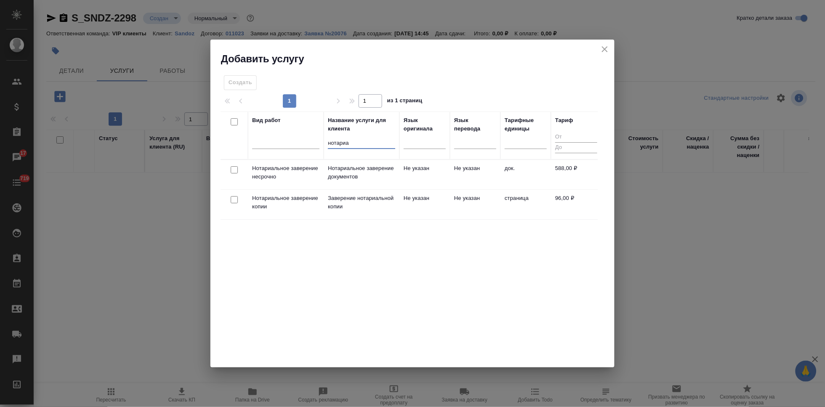
type input "нотариа"
click at [493, 171] on td "Не указан" at bounding box center [475, 174] width 51 height 29
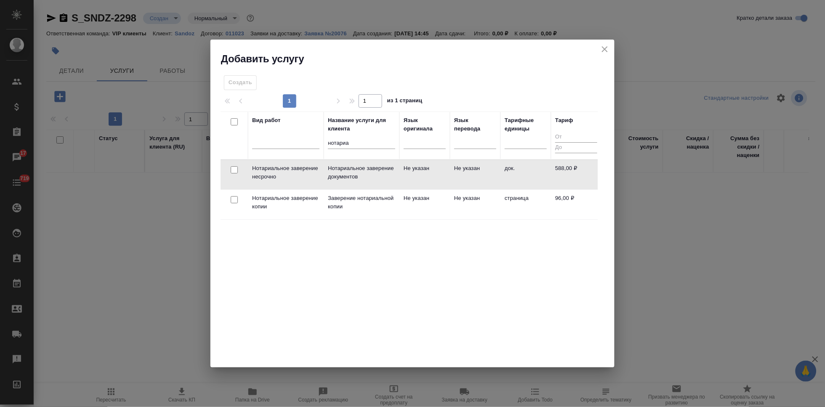
click at [493, 171] on td "Не указан" at bounding box center [475, 174] width 51 height 29
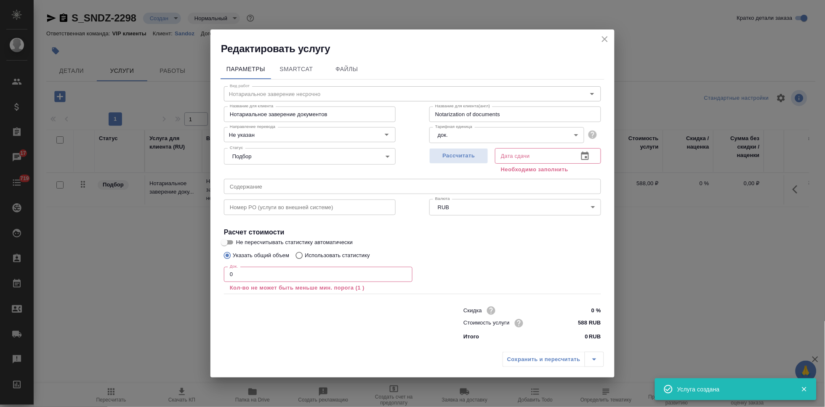
click at [278, 272] on input "0" at bounding box center [318, 274] width 189 height 15
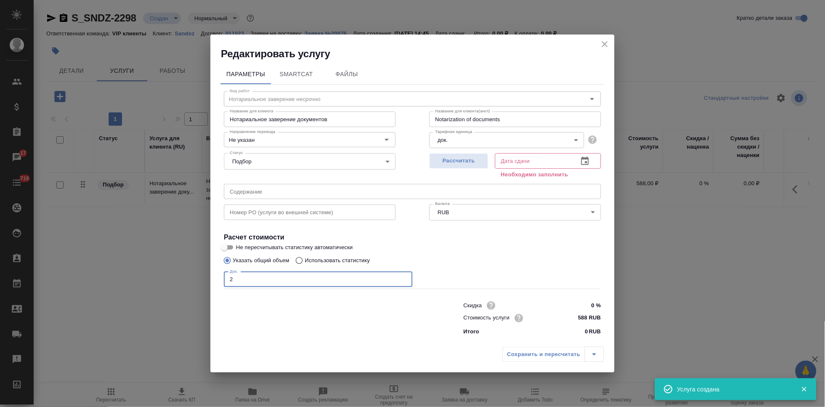
type input "2"
click at [584, 161] on icon "button" at bounding box center [585, 161] width 10 height 10
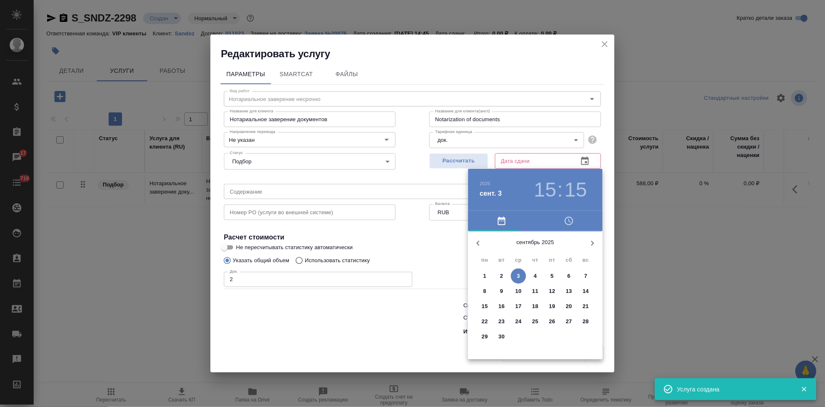
click at [555, 279] on span "5" at bounding box center [552, 276] width 15 height 8
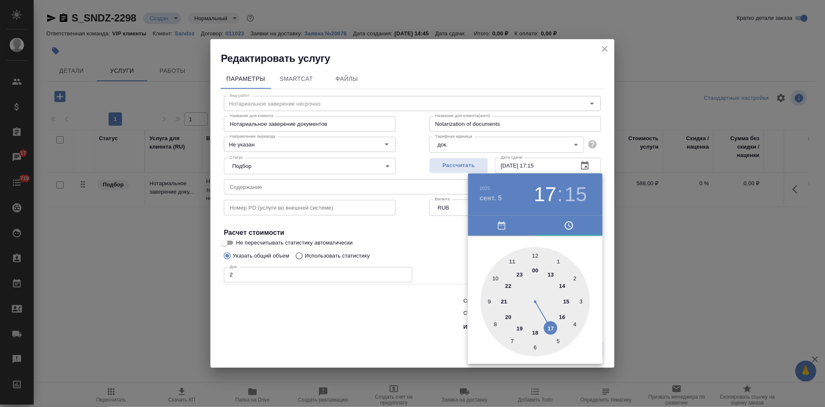
drag, startPoint x: 563, startPoint y: 307, endPoint x: 557, endPoint y: 327, distance: 20.5
click at [557, 327] on div at bounding box center [535, 301] width 109 height 109
type input "05.09.2025 17:00"
drag, startPoint x: 565, startPoint y: 288, endPoint x: 534, endPoint y: 256, distance: 44.1
click at [534, 256] on div at bounding box center [535, 301] width 109 height 109
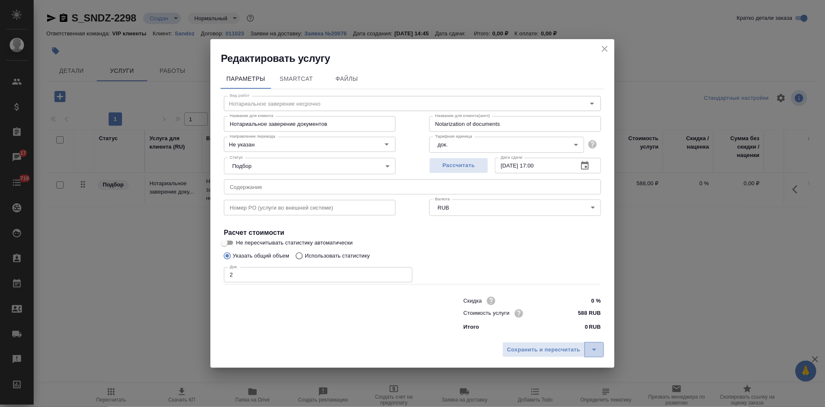
click at [595, 348] on icon "split button" at bounding box center [594, 350] width 10 height 10
click at [569, 335] on li "Сохранить" at bounding box center [554, 331] width 101 height 13
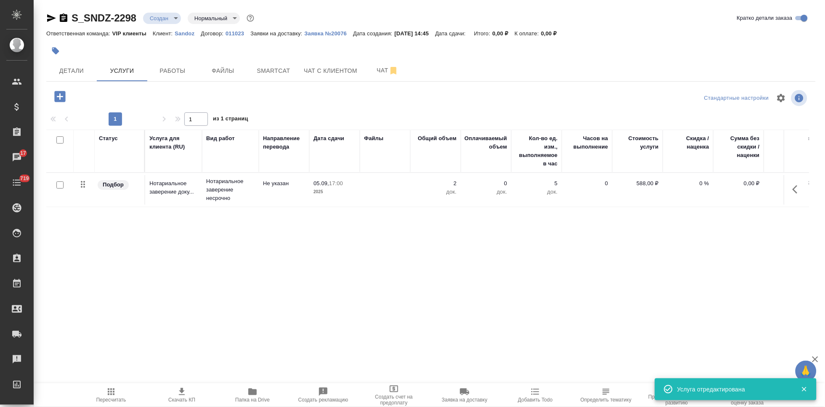
click at [62, 98] on icon "button" at bounding box center [59, 96] width 11 height 11
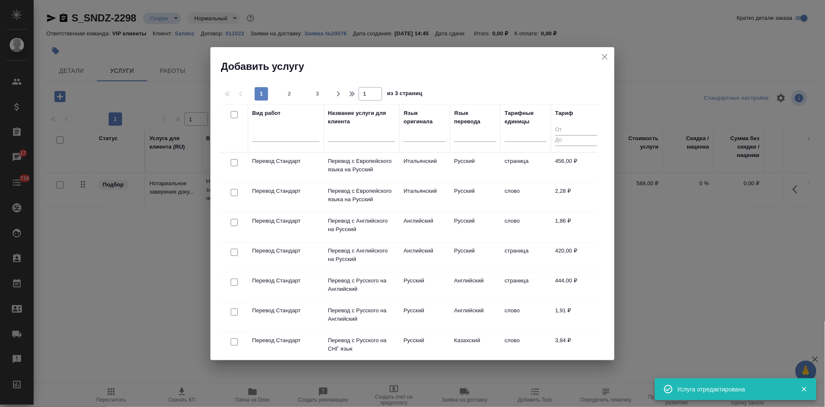
click at [363, 137] on input "text" at bounding box center [361, 136] width 67 height 11
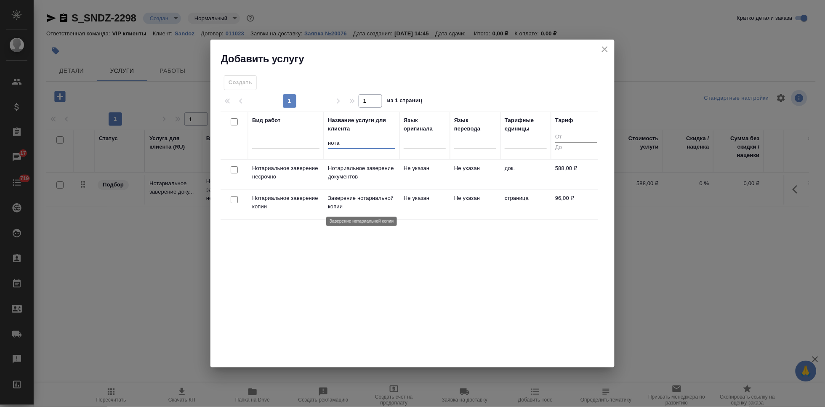
type input "нота"
click at [379, 200] on p "Заверение нотариальной копии" at bounding box center [361, 202] width 67 height 17
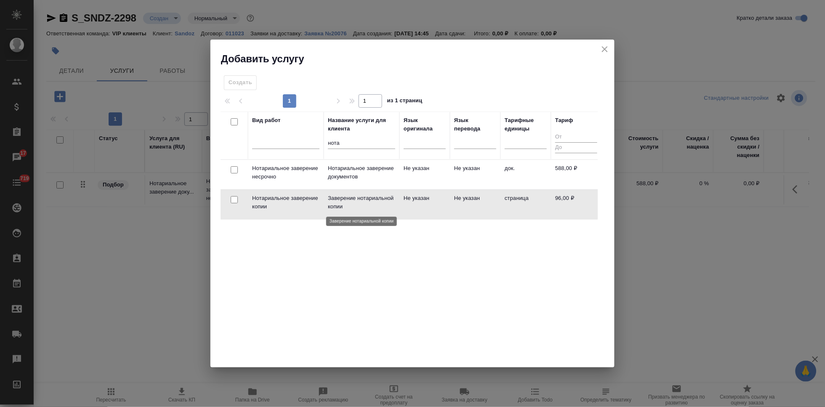
click at [379, 200] on p "Заверение нотариальной копии" at bounding box center [361, 202] width 67 height 17
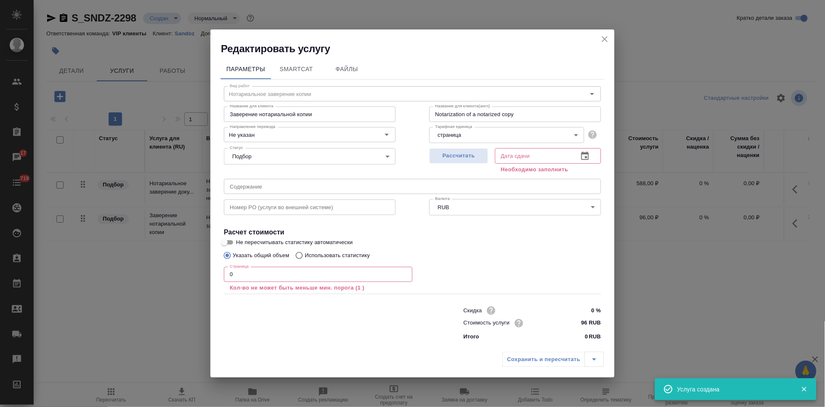
click at [288, 276] on input "0" at bounding box center [318, 274] width 189 height 15
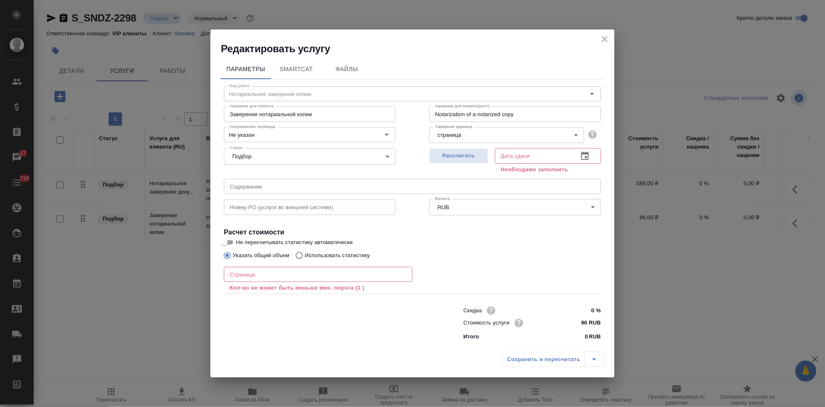
click at [271, 269] on input "number" at bounding box center [318, 274] width 189 height 15
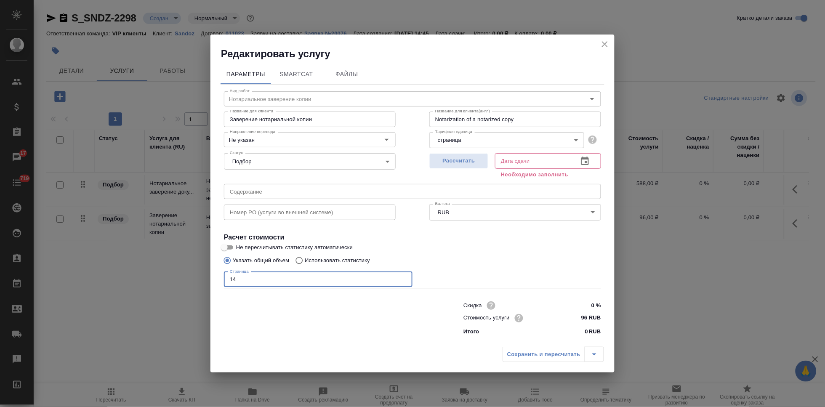
type input "14"
click at [588, 163] on icon "button" at bounding box center [585, 161] width 10 height 10
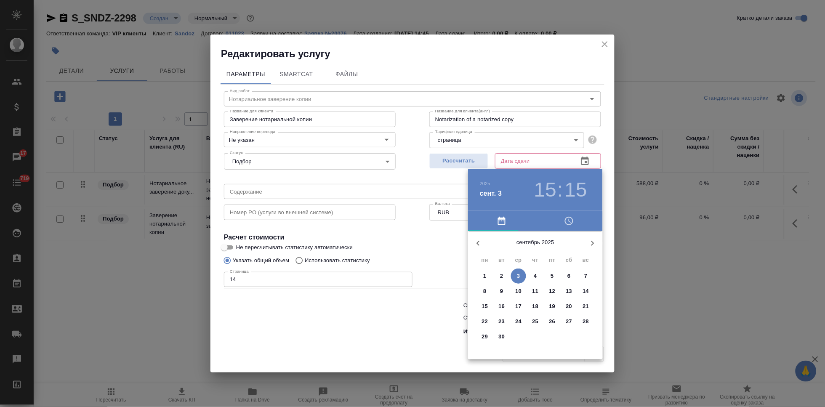
click at [552, 275] on p "5" at bounding box center [552, 276] width 3 height 8
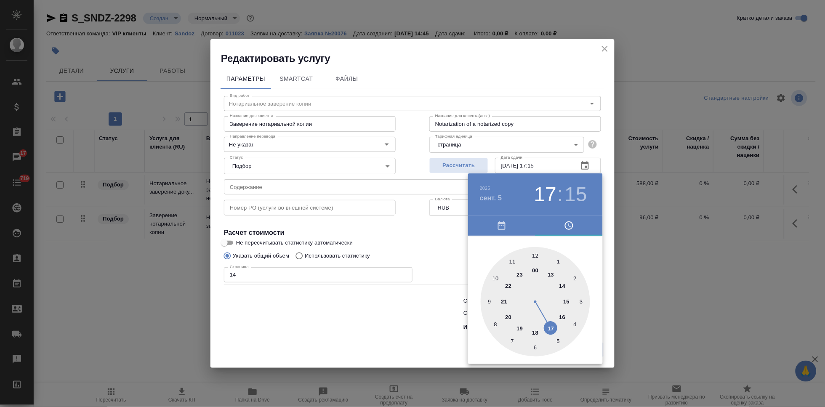
drag, startPoint x: 559, startPoint y: 304, endPoint x: 547, endPoint y: 330, distance: 28.1
click at [547, 330] on div at bounding box center [535, 301] width 109 height 109
drag, startPoint x: 571, startPoint y: 291, endPoint x: 538, endPoint y: 255, distance: 48.9
click at [538, 255] on div at bounding box center [535, 301] width 109 height 109
type input "05.09.2025 17:00"
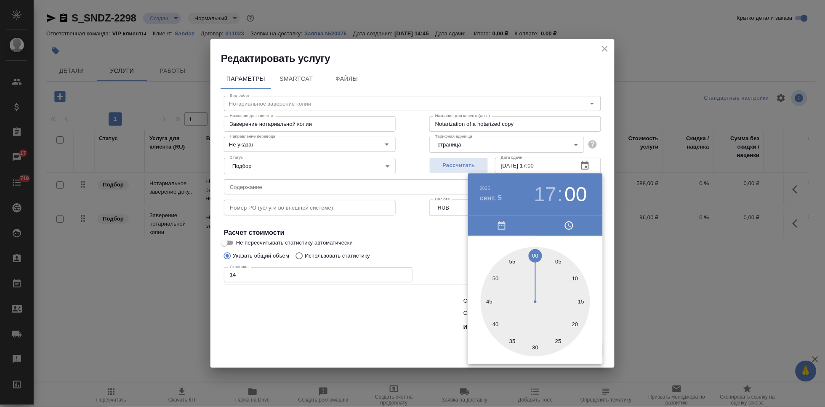
click at [533, 255] on div at bounding box center [535, 301] width 109 height 109
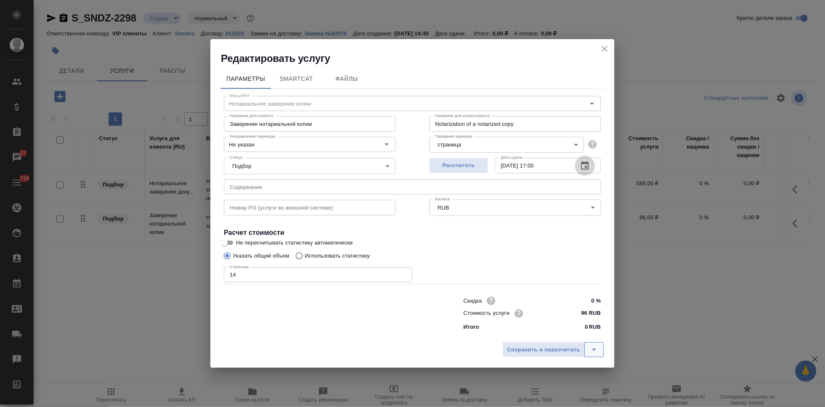
click at [596, 352] on icon "split button" at bounding box center [594, 350] width 10 height 10
click at [558, 331] on li "Сохранить" at bounding box center [554, 331] width 101 height 13
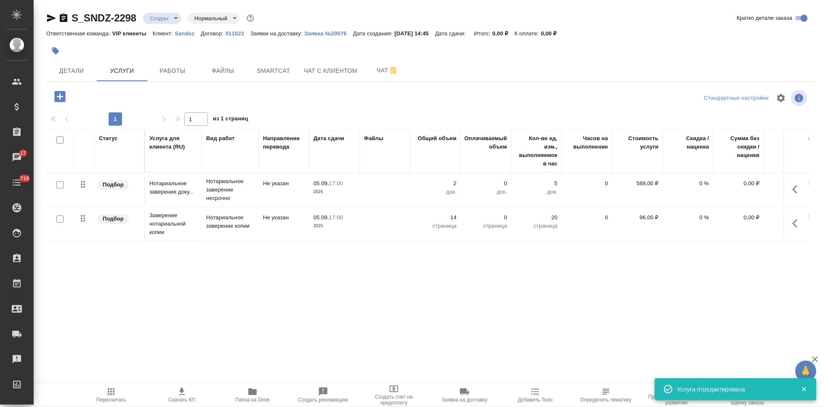
click at [109, 394] on icon "button" at bounding box center [111, 392] width 7 height 7
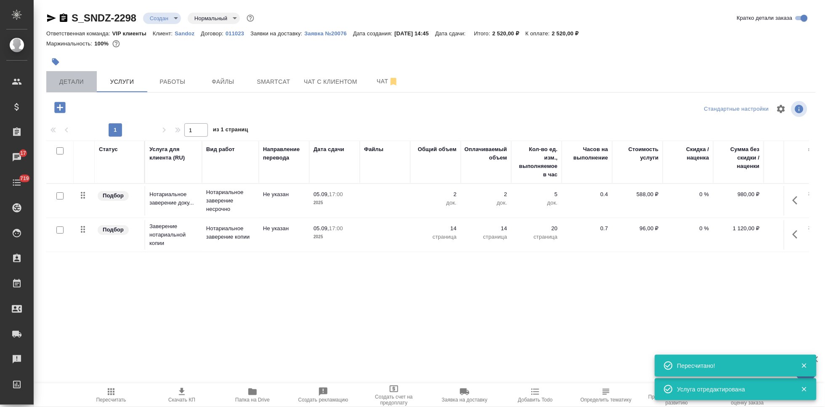
click at [74, 80] on span "Детали" at bounding box center [71, 82] width 40 height 11
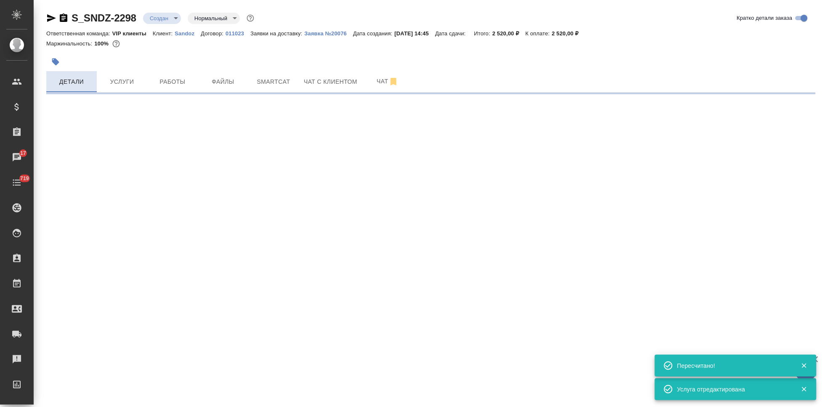
select select "RU"
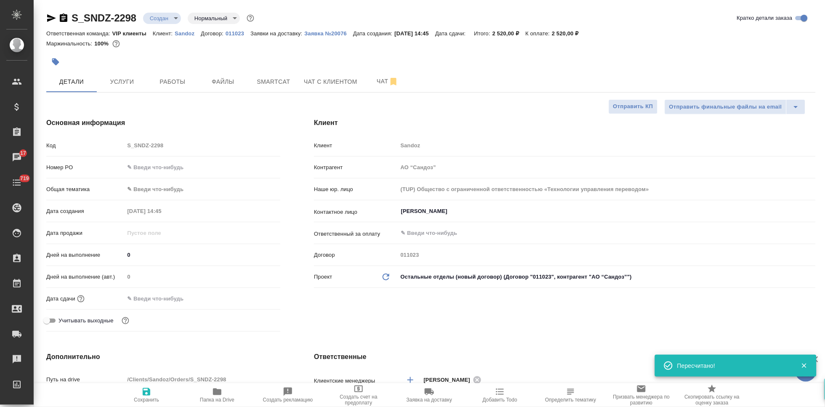
type textarea "x"
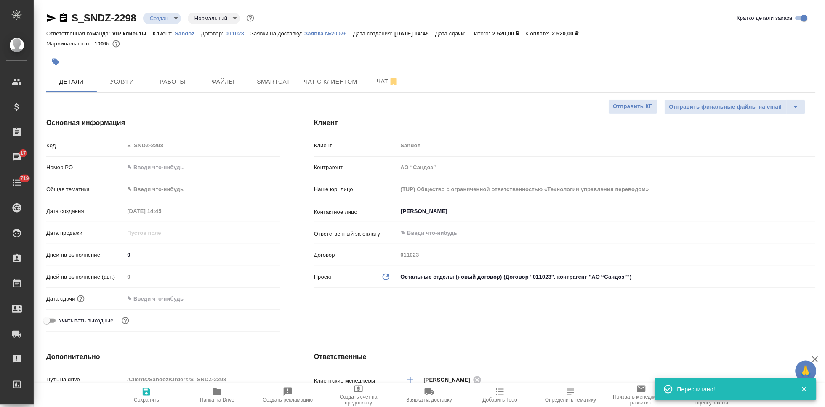
click at [160, 259] on input "0" at bounding box center [202, 255] width 156 height 12
type textarea "x"
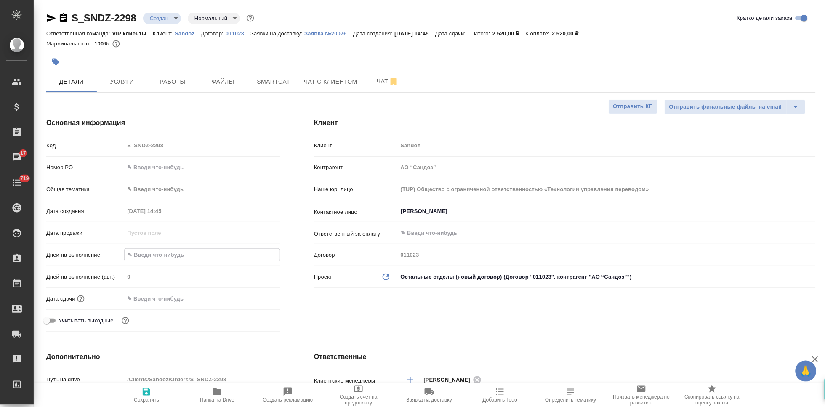
type input "2"
type textarea "x"
type input "2"
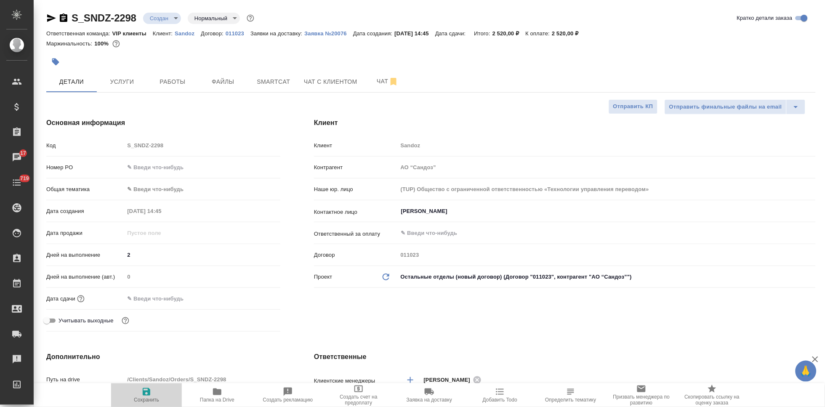
click at [147, 385] on button "Сохранить" at bounding box center [146, 396] width 71 height 24
type textarea "x"
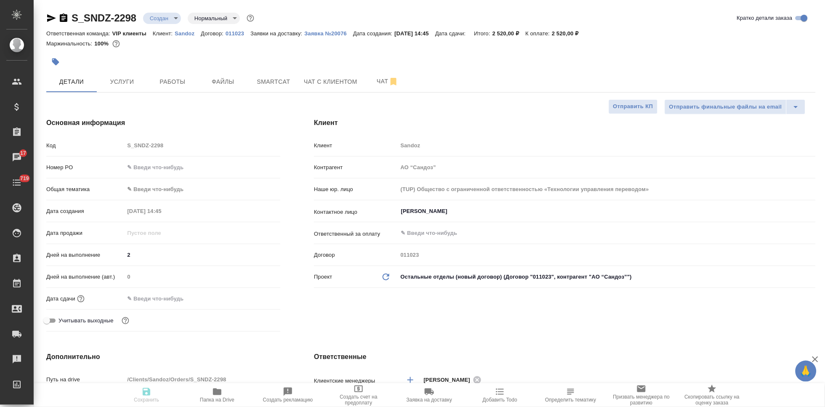
type textarea "x"
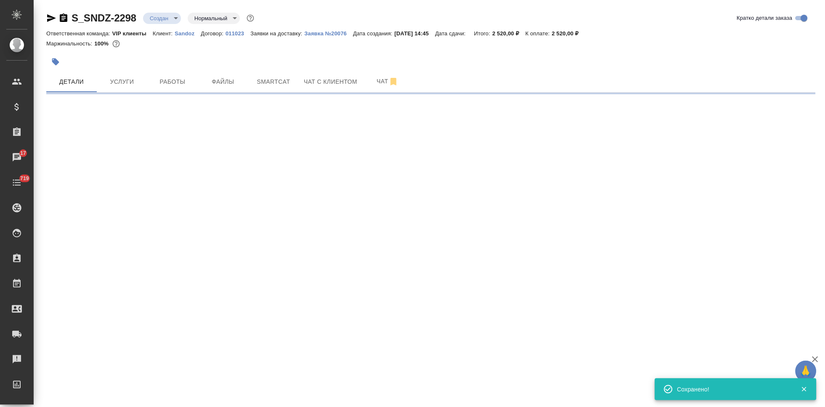
select select "RU"
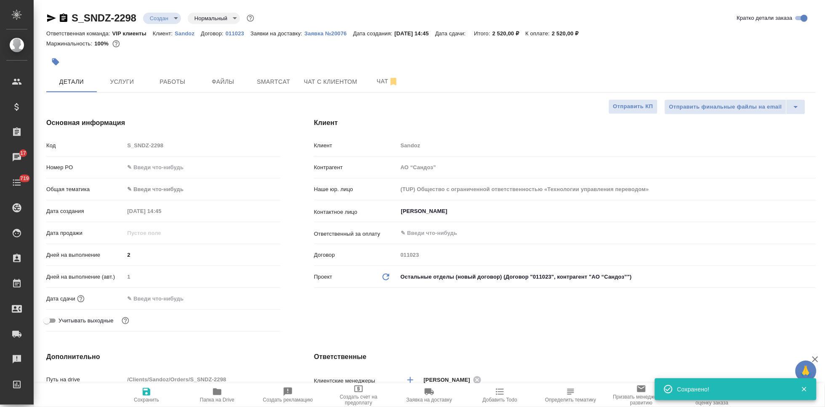
type textarea "x"
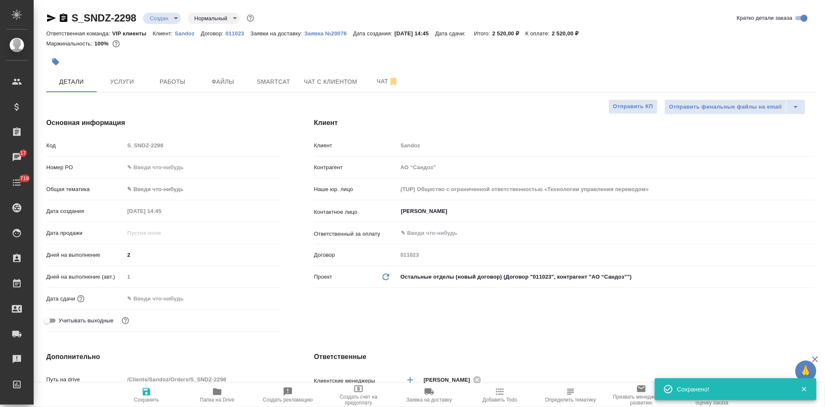
type textarea "x"
click at [213, 393] on icon "button" at bounding box center [217, 392] width 10 height 10
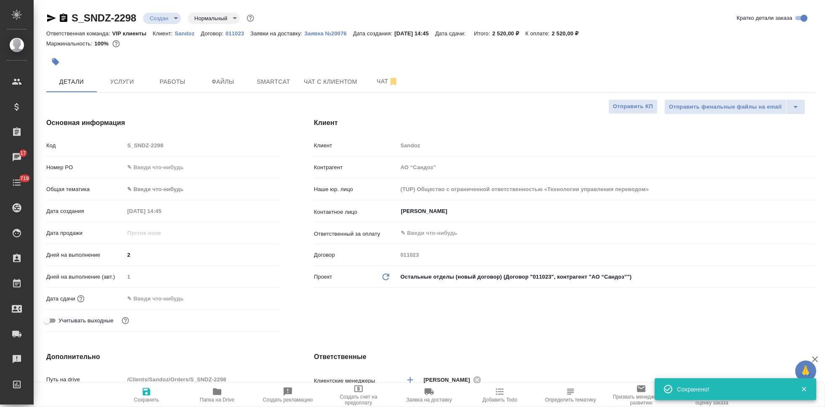
type textarea "x"
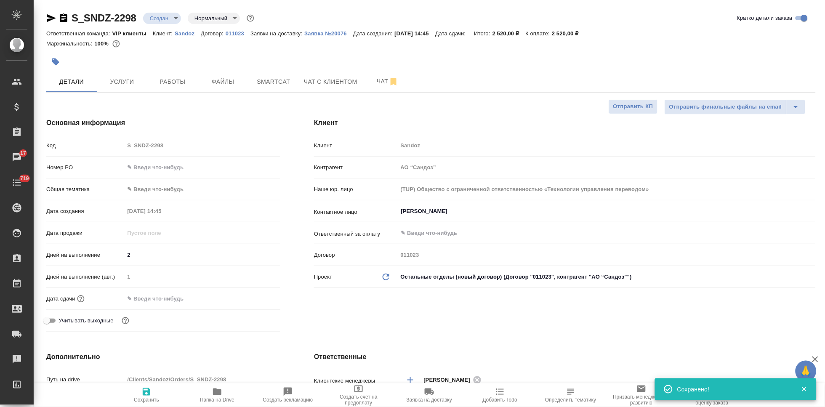
type textarea "x"
click at [135, 88] on button "Услуги" at bounding box center [122, 81] width 51 height 21
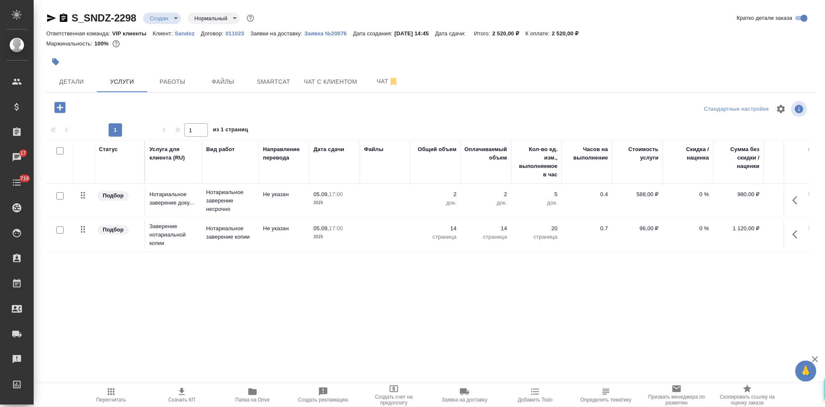
click at [116, 400] on span "Пересчитать" at bounding box center [111, 400] width 30 height 6
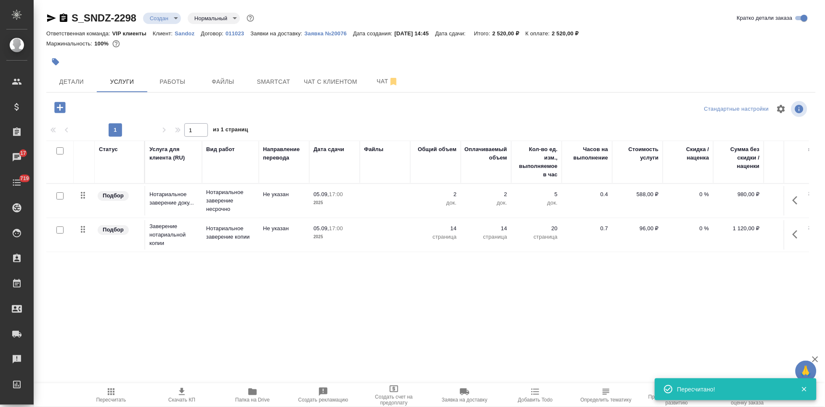
click at [186, 396] on icon "button" at bounding box center [182, 392] width 10 height 10
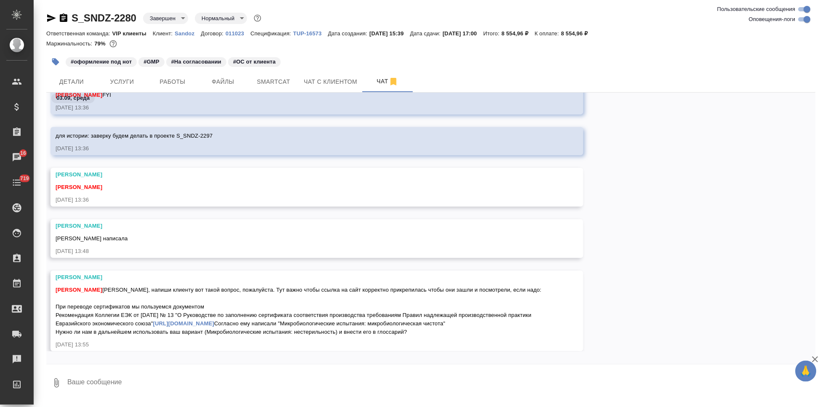
scroll to position [15593, 0]
click at [119, 384] on textarea at bounding box center [441, 383] width 749 height 29
type textarea "отправила вопрос"
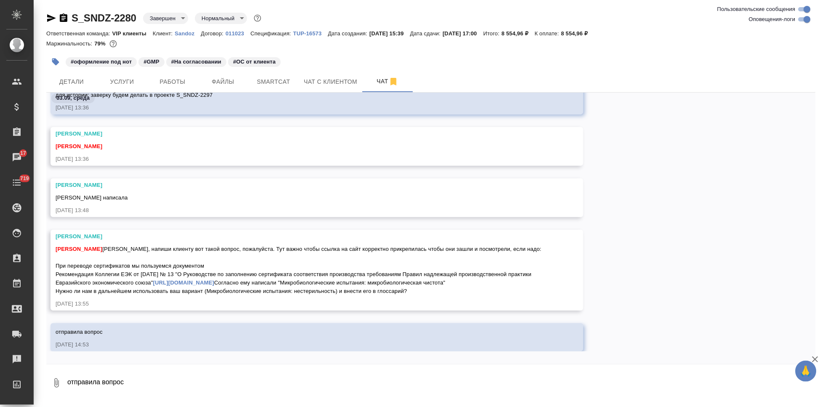
scroll to position [15621, 0]
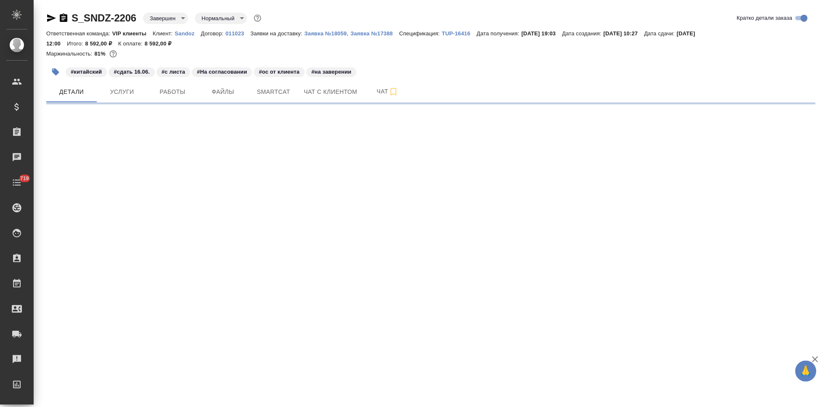
select select "RU"
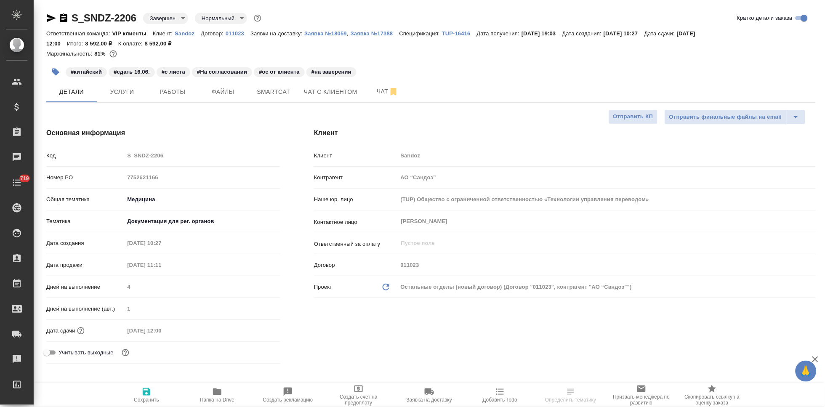
type textarea "x"
click at [221, 393] on icon "button" at bounding box center [217, 392] width 8 height 7
type textarea "x"
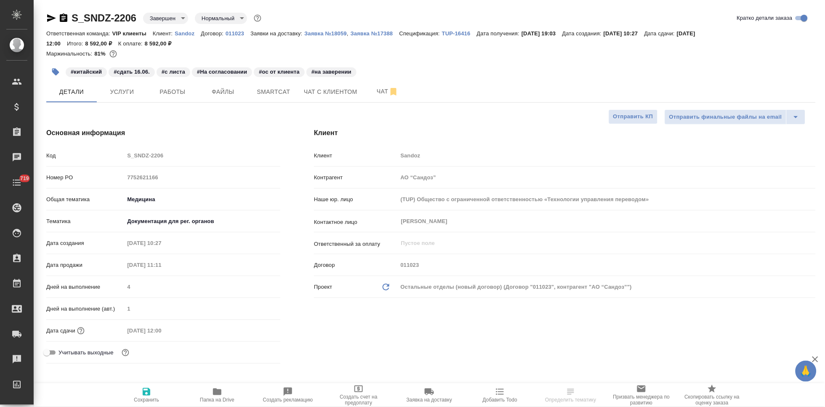
type textarea "x"
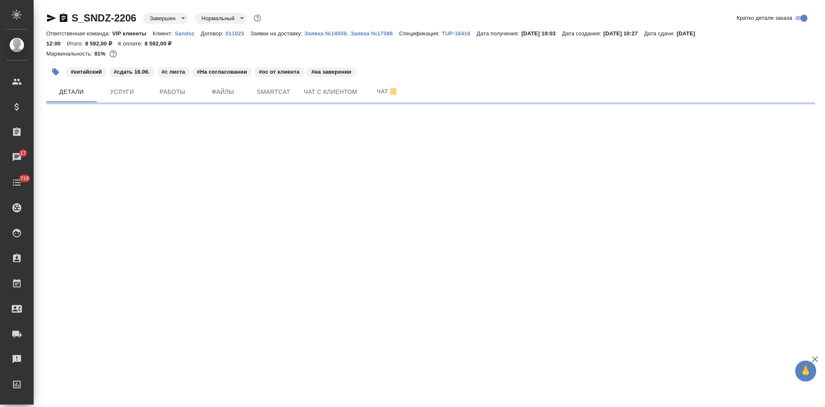
select select "RU"
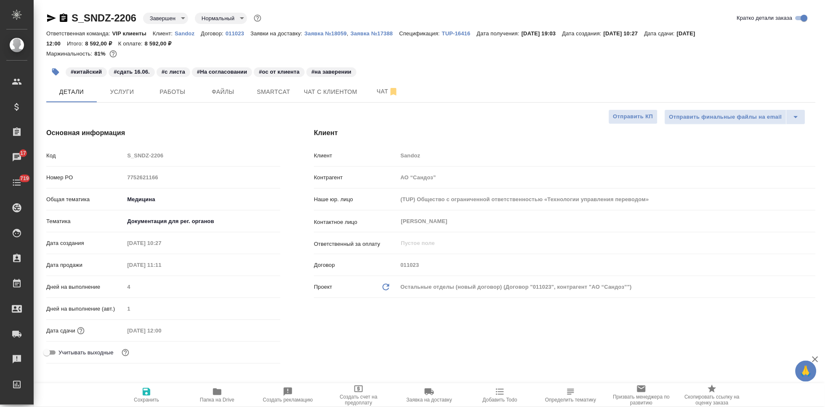
type textarea "x"
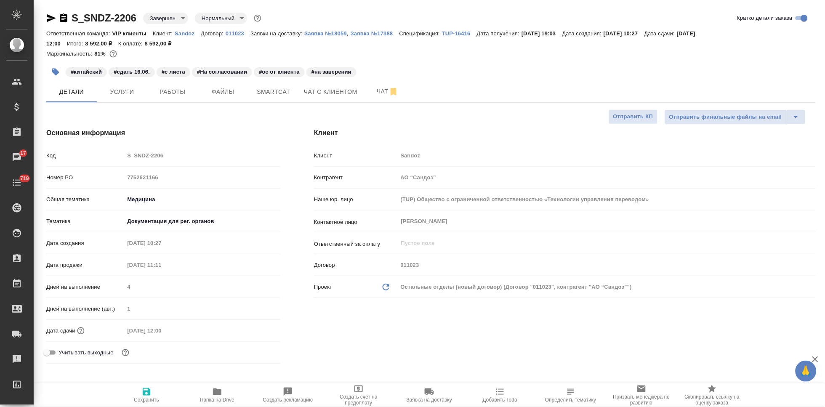
type textarea "x"
